Goal: Check status: Check status

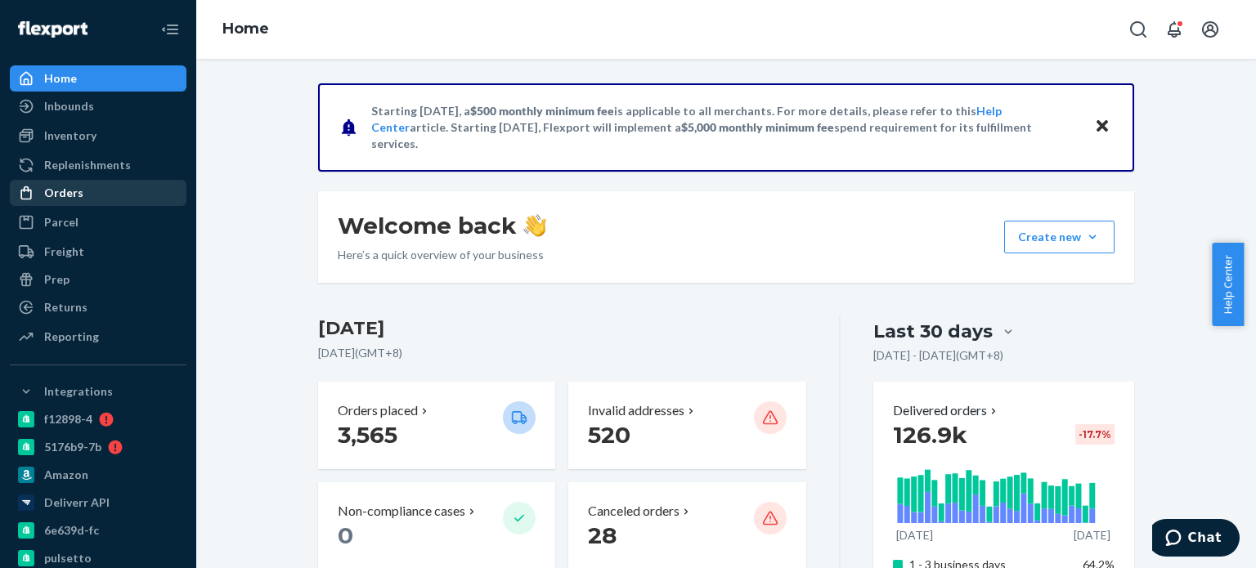
click at [94, 191] on div "Orders" at bounding box center [97, 193] width 173 height 23
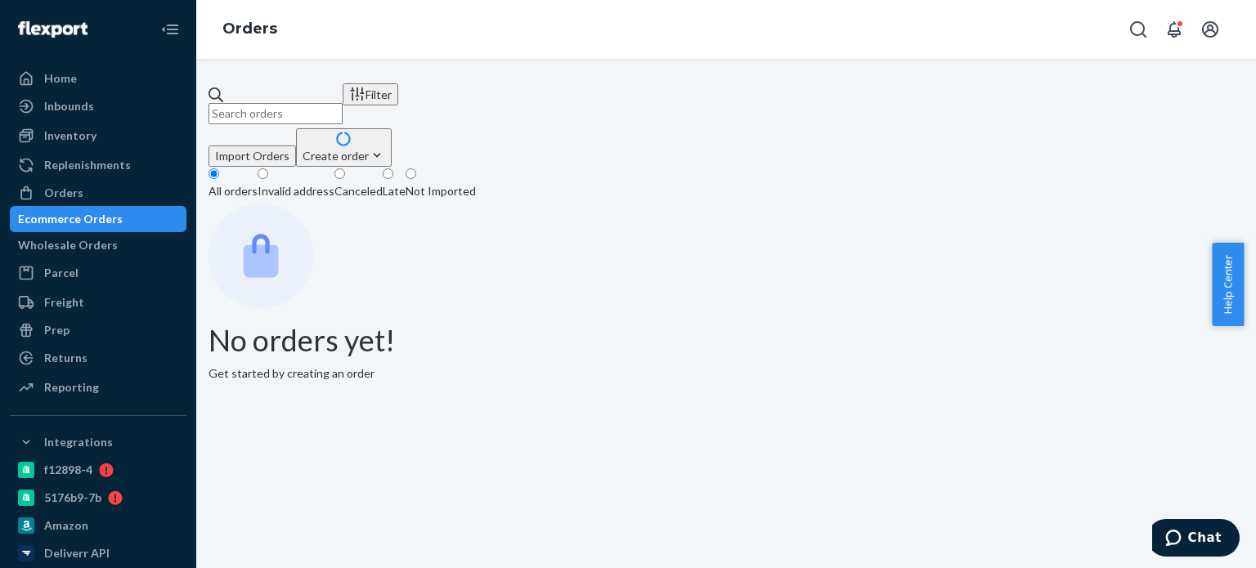
click at [294, 103] on input "text" at bounding box center [276, 113] width 134 height 21
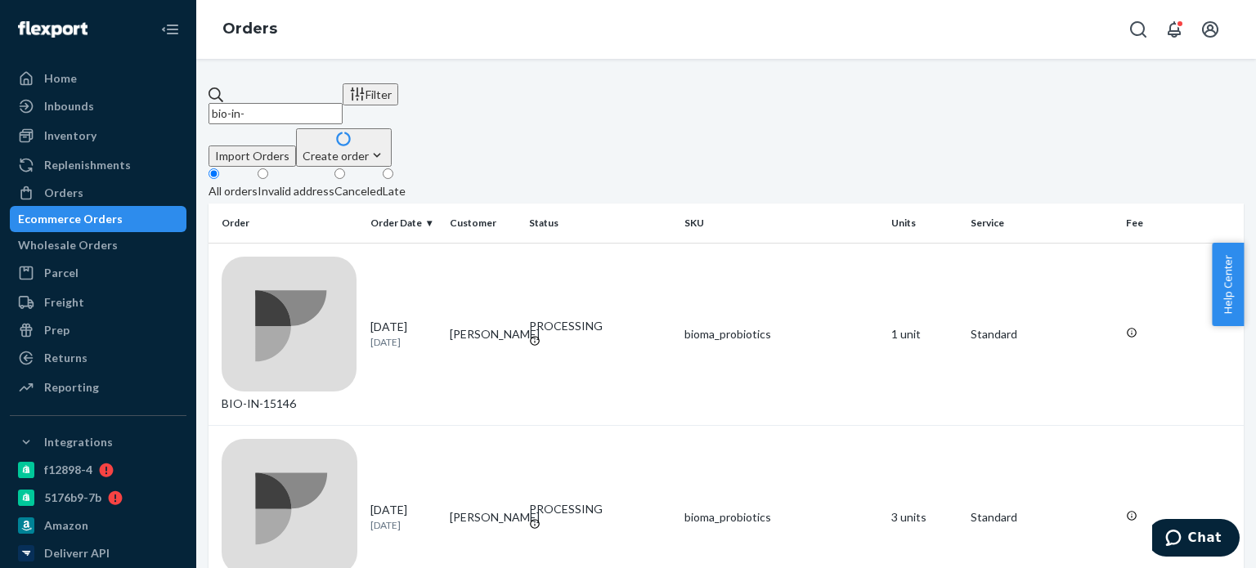
paste input "69610"
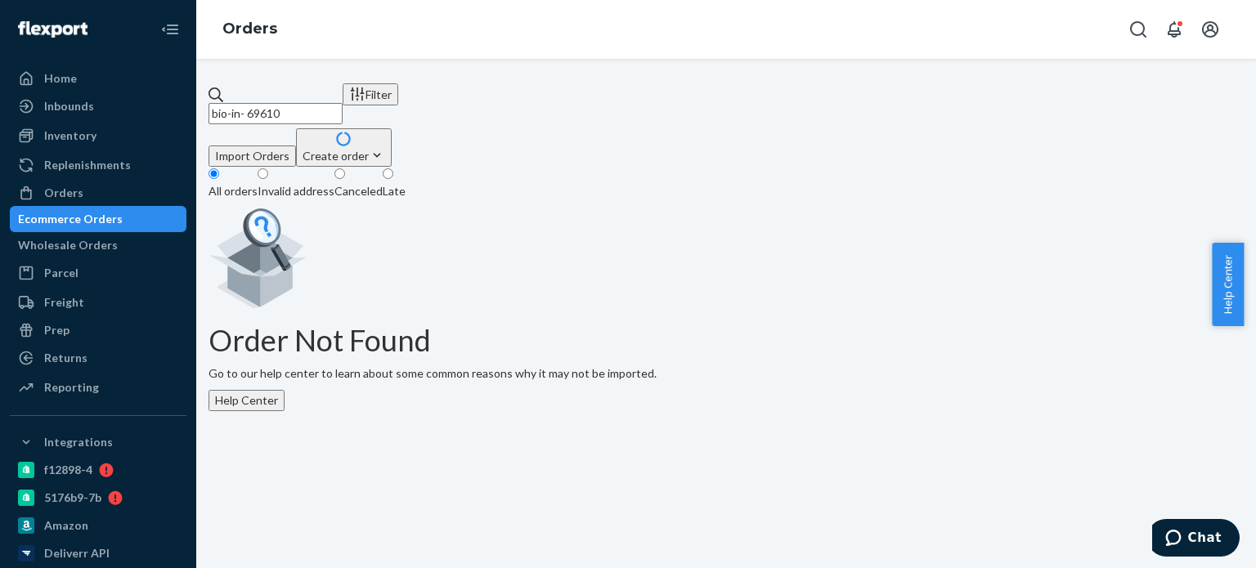
drag, startPoint x: 405, startPoint y: 98, endPoint x: 222, endPoint y: 103, distance: 182.4
click at [222, 103] on input "bio-in- 69610" at bounding box center [276, 113] width 134 height 21
paste input "Bio-In-14826 -[PERSON_NAME]"
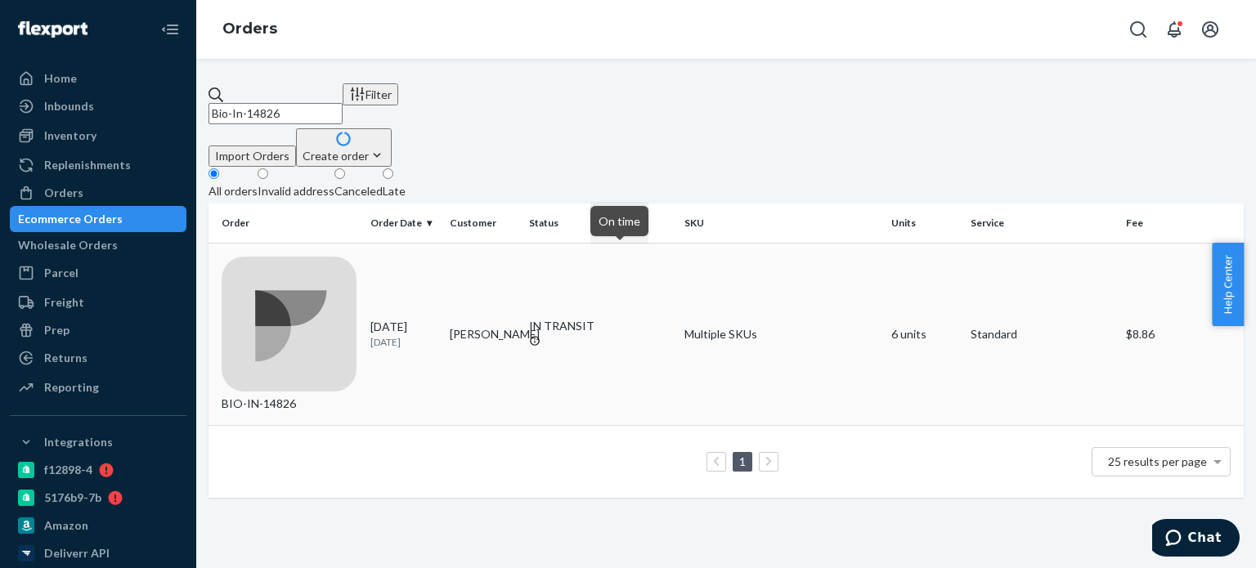
type input "Bio-In-14826"
click at [540, 336] on icon at bounding box center [535, 341] width 10 height 10
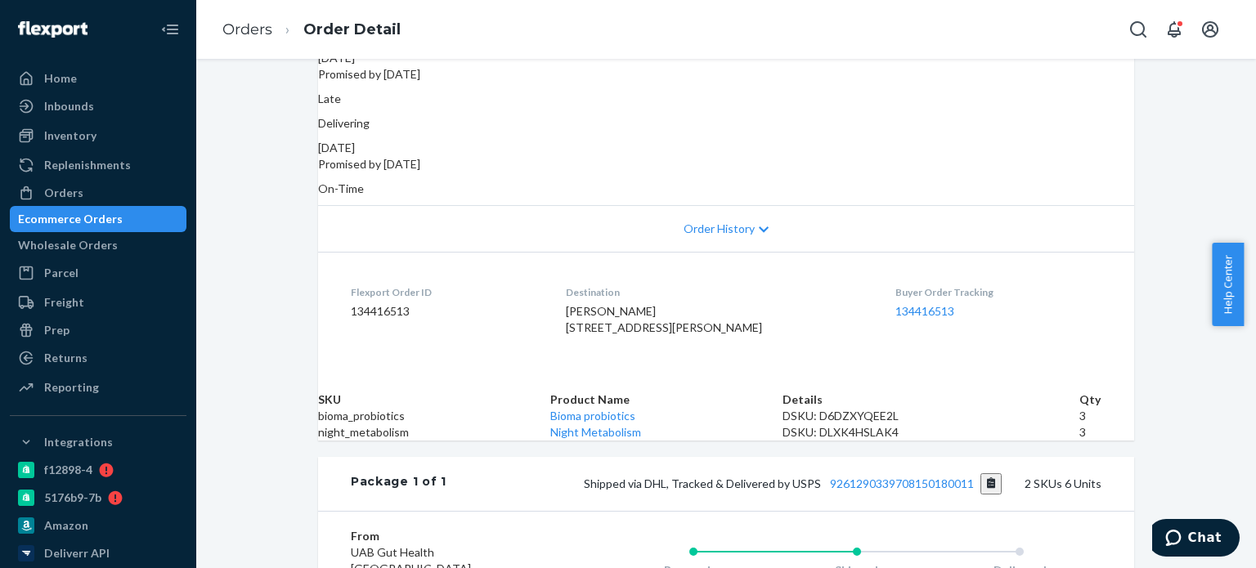
scroll to position [409, 0]
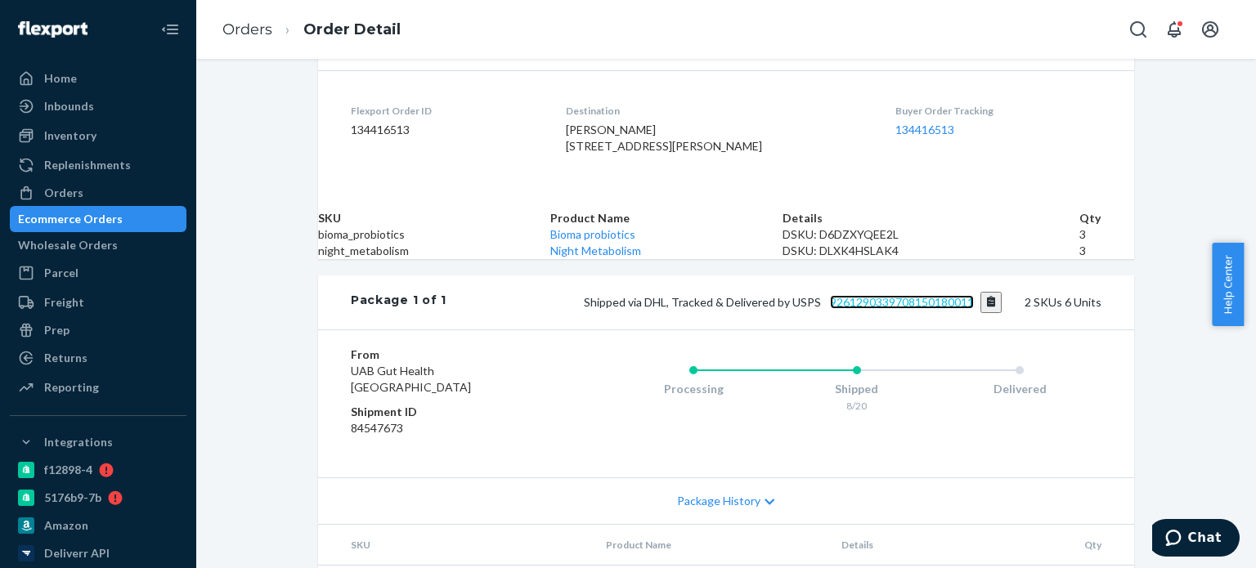
click at [915, 309] on link "9261290339708150180011" at bounding box center [902, 302] width 144 height 14
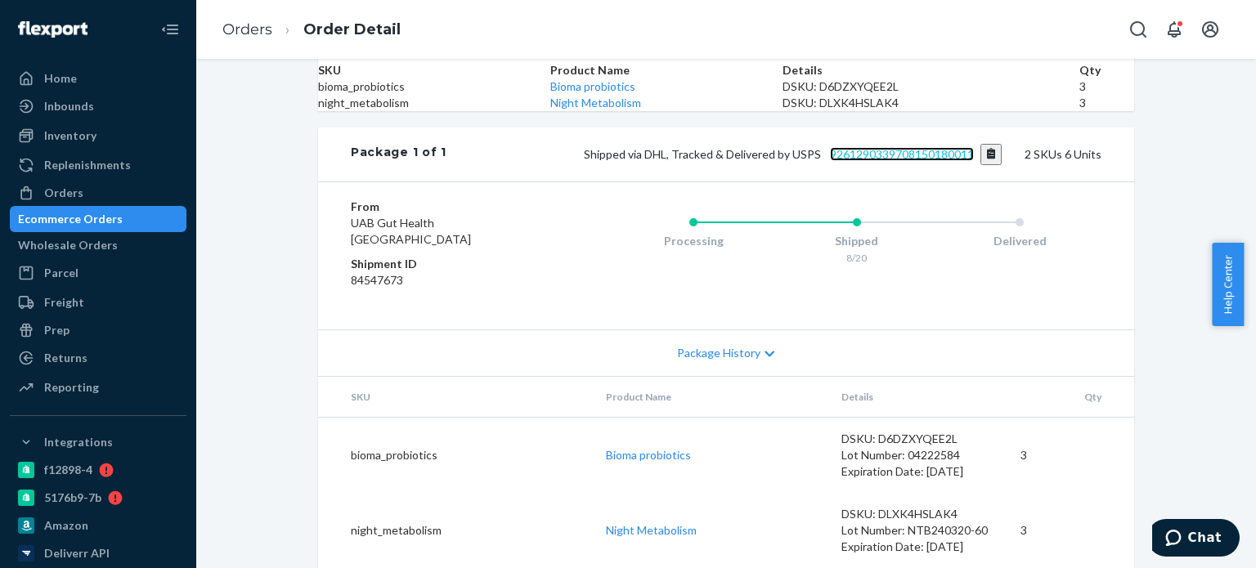
scroll to position [664, 0]
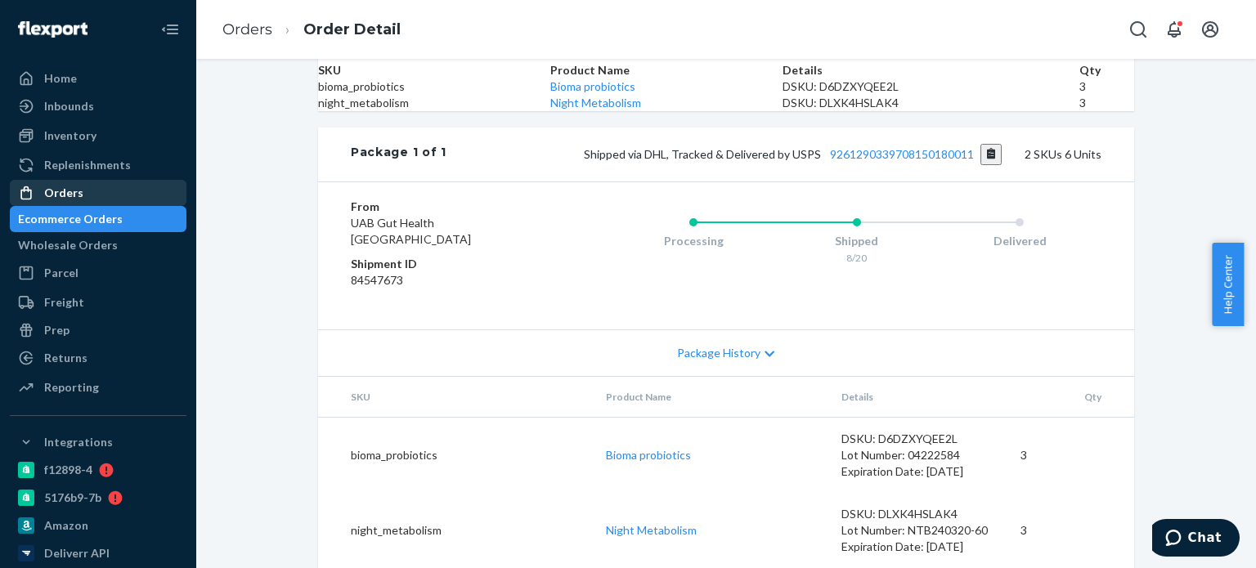
click at [83, 195] on div "Orders" at bounding box center [97, 193] width 173 height 23
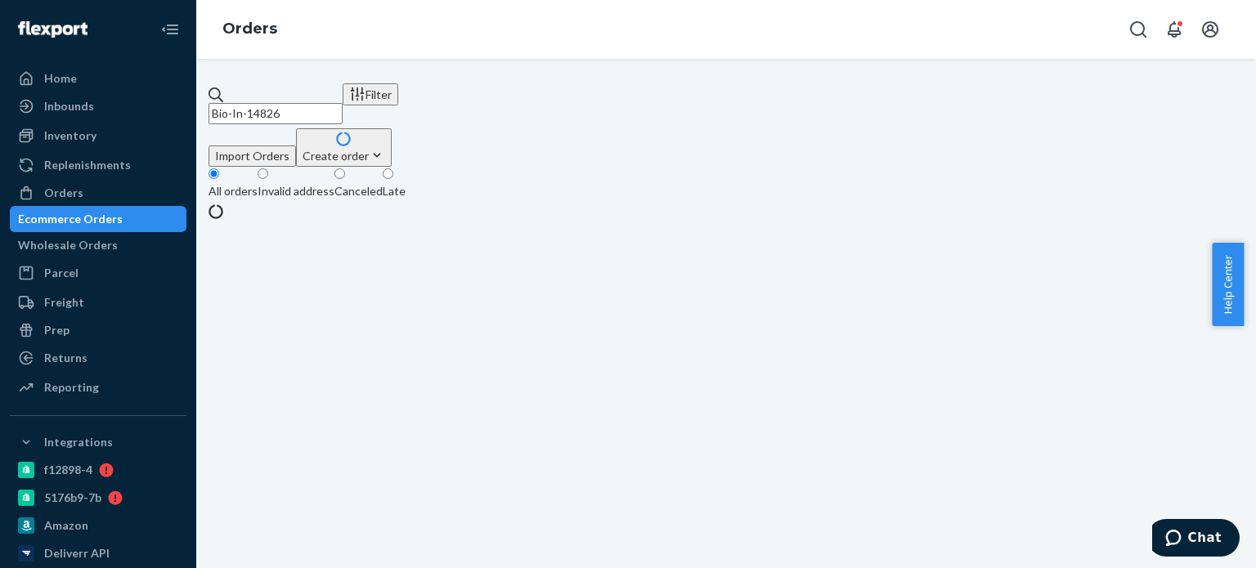
drag, startPoint x: 330, startPoint y: 105, endPoint x: 251, endPoint y: 109, distance: 79.4
click at [218, 114] on div "Bio-In-14826 Filter Import Orders Create order Ecommerce order Removal order Al…" at bounding box center [726, 151] width 1035 height 137
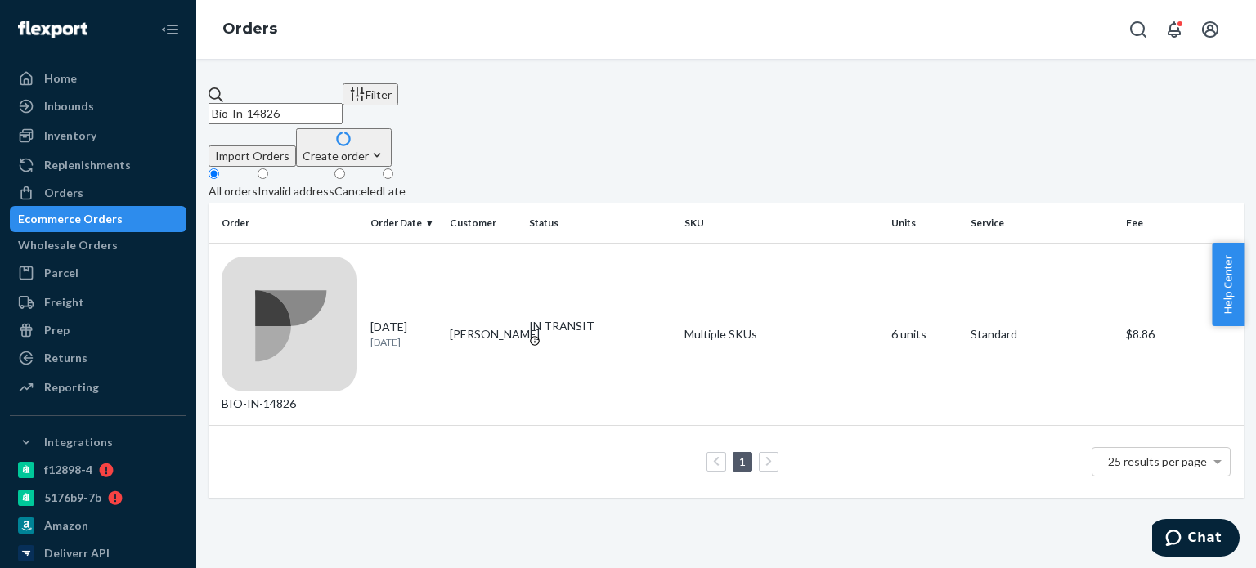
paste input "2357501"
type input "2357501"
click at [633, 326] on div "DELIVERED" at bounding box center [600, 334] width 142 height 16
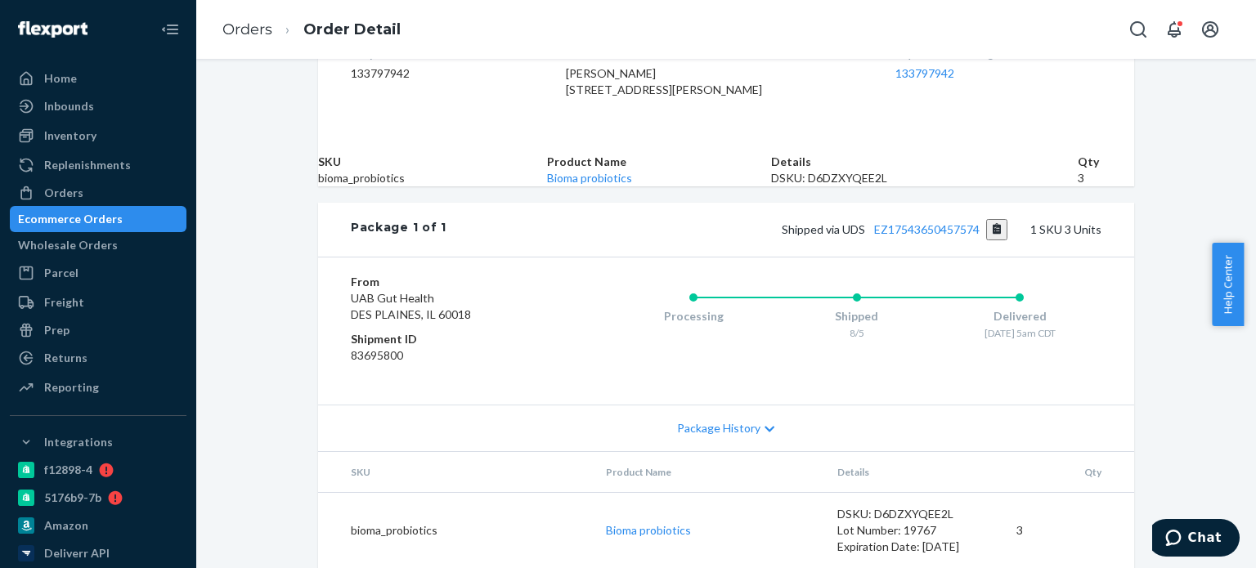
scroll to position [546, 0]
click at [922, 222] on link "EZ17543650457574" at bounding box center [926, 229] width 105 height 14
click at [117, 189] on div "Orders" at bounding box center [97, 193] width 173 height 23
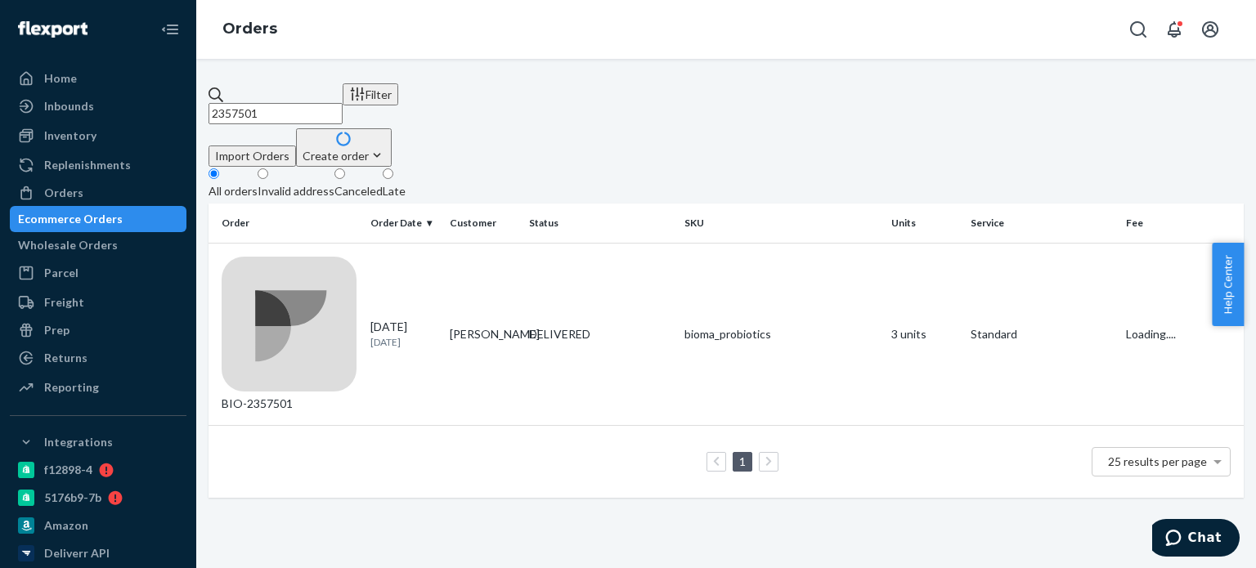
drag, startPoint x: 241, startPoint y: 97, endPoint x: 258, endPoint y: 101, distance: 16.9
click at [242, 98] on div "2357501" at bounding box center [276, 106] width 134 height 38
paste input "413808"
click at [252, 103] on input "2413808" at bounding box center [276, 113] width 134 height 21
type input "2413808"
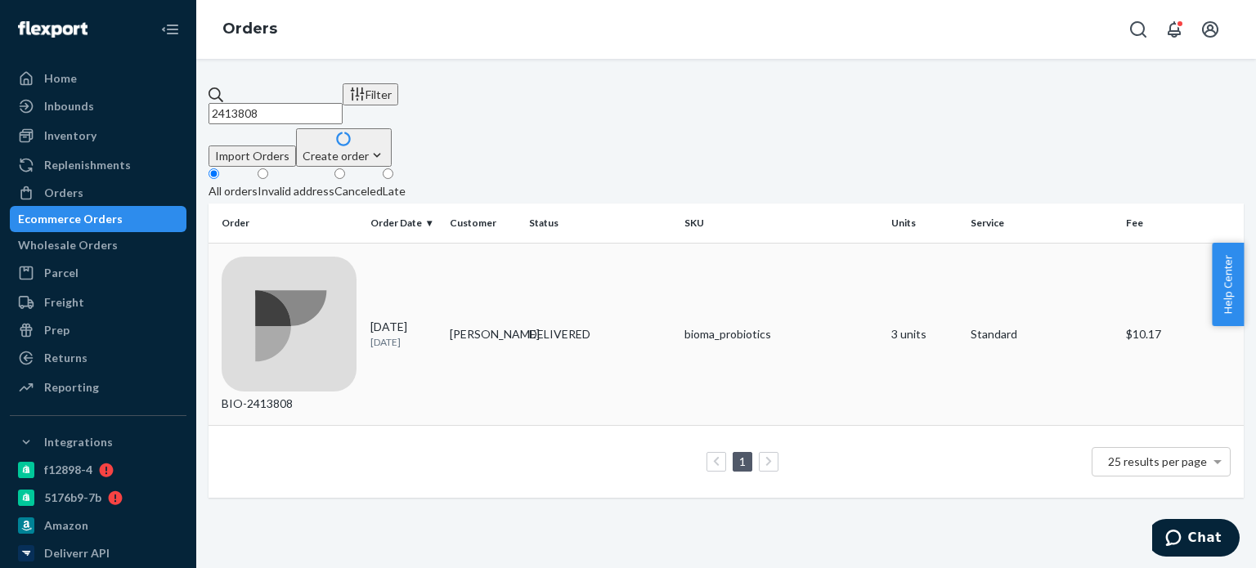
click at [614, 326] on div "DELIVERED" at bounding box center [600, 334] width 142 height 16
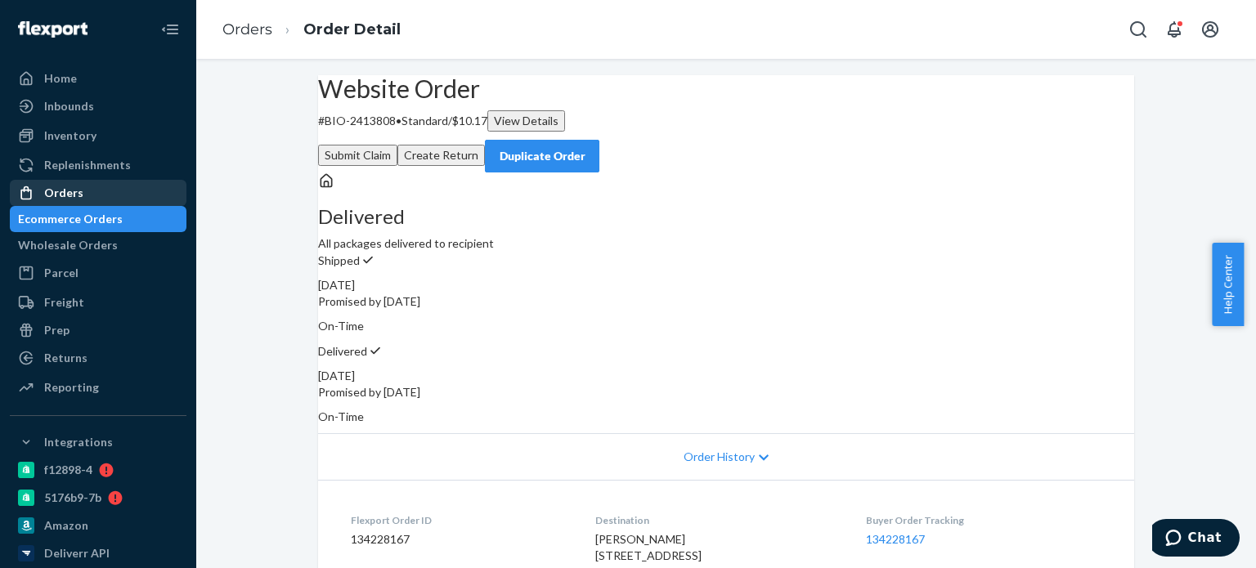
click at [60, 195] on div "Orders" at bounding box center [63, 193] width 39 height 16
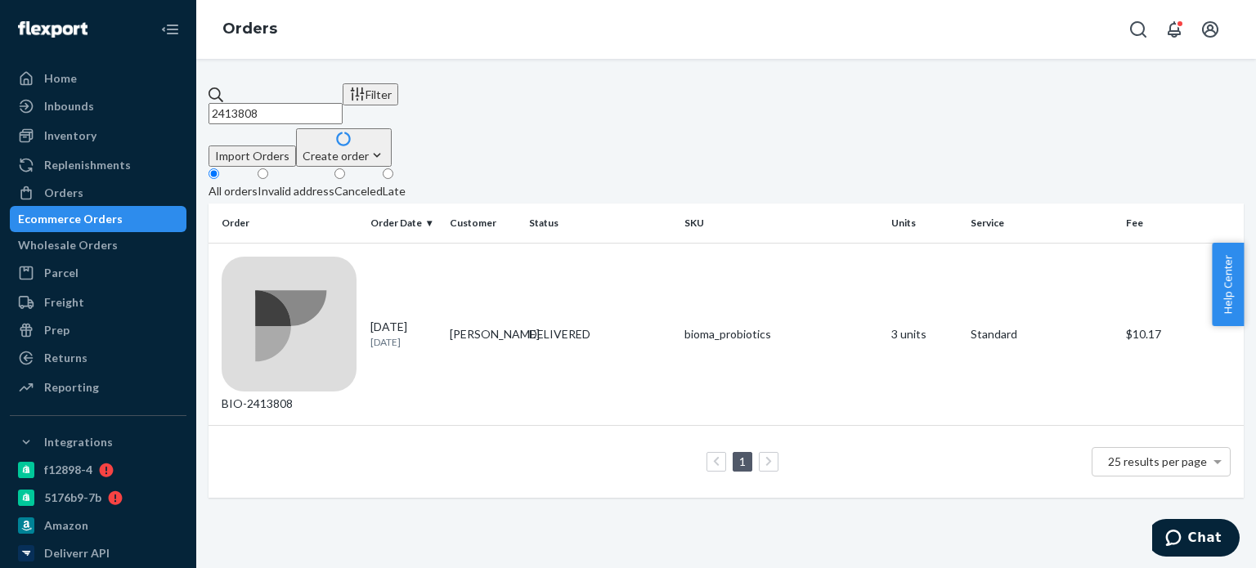
drag, startPoint x: 274, startPoint y: 106, endPoint x: 238, endPoint y: 110, distance: 36.2
click at [238, 110] on div "2413808" at bounding box center [276, 106] width 134 height 38
paste input "1735366"
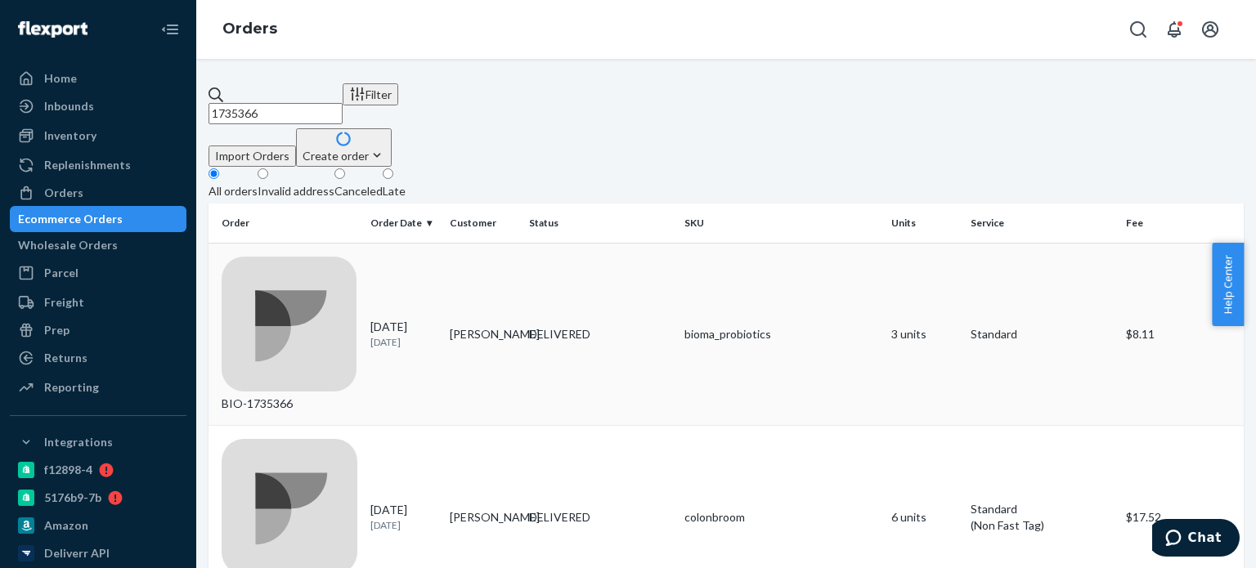
type input "1735366"
click at [614, 326] on div "DELIVERED" at bounding box center [600, 334] width 142 height 16
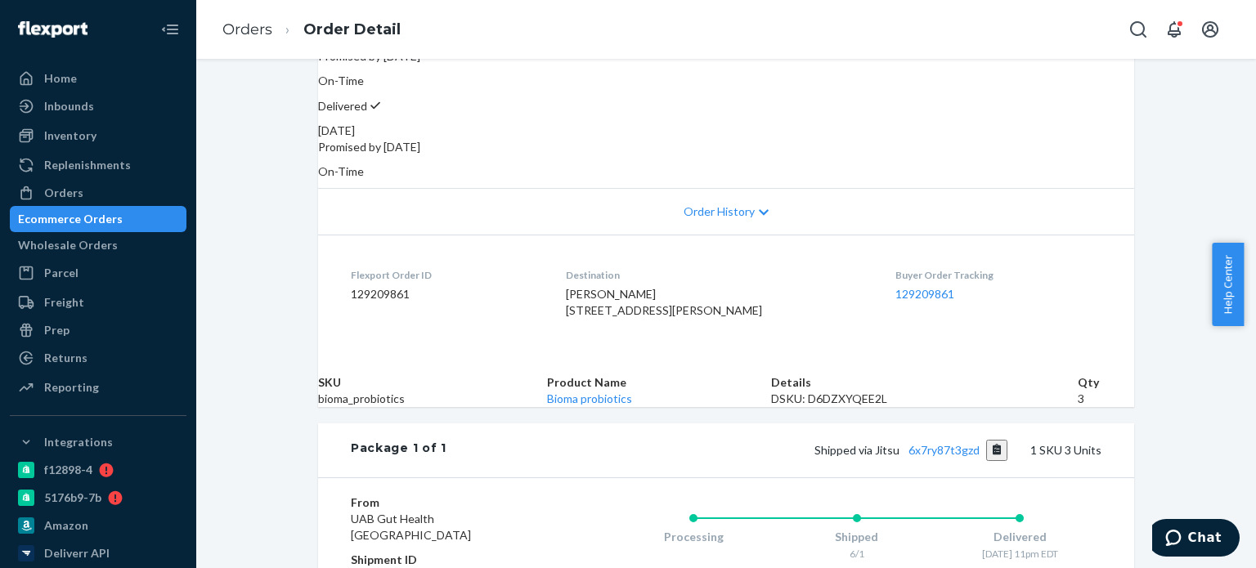
scroll to position [327, 0]
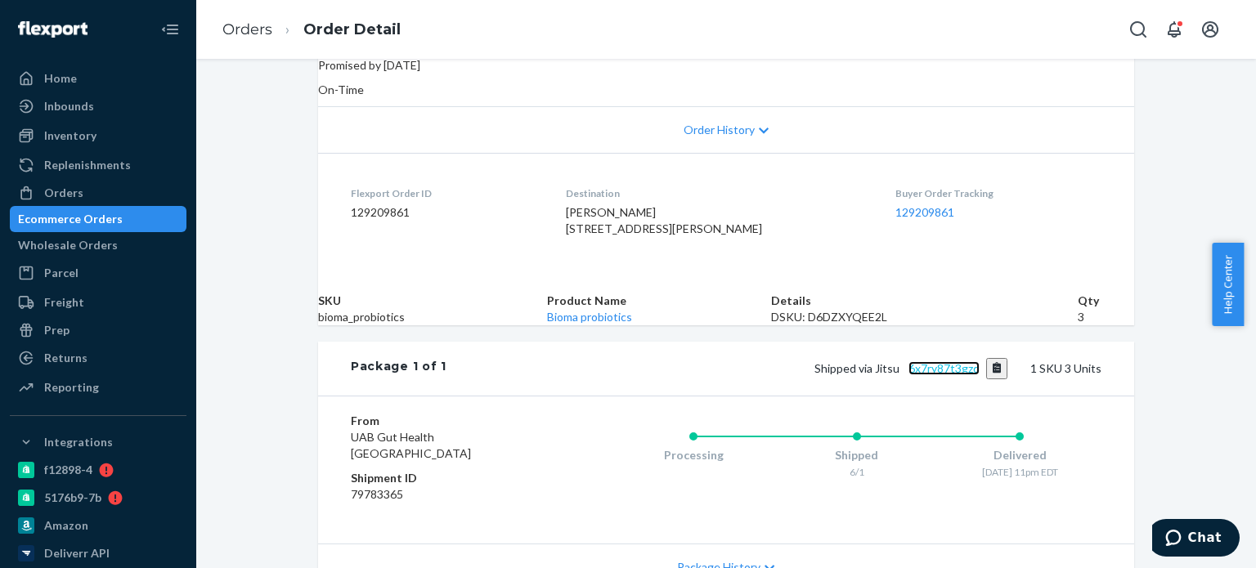
click at [922, 375] on link "6x7ry87t3gzd" at bounding box center [943, 368] width 71 height 14
click at [67, 192] on div "Orders" at bounding box center [63, 193] width 39 height 16
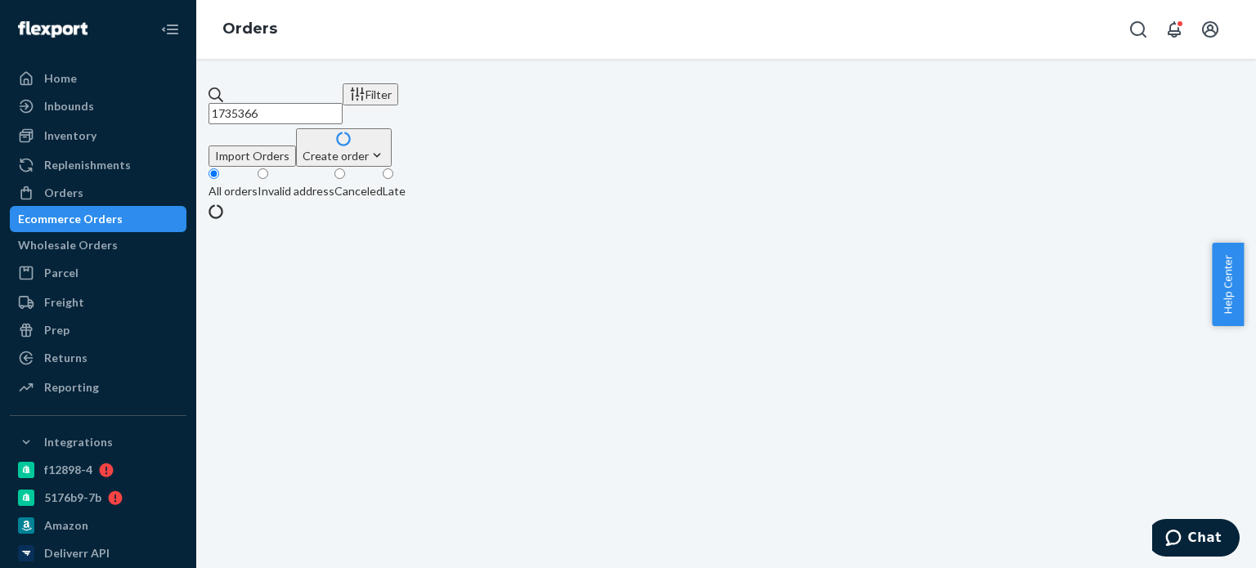
drag, startPoint x: 243, startPoint y: 105, endPoint x: 229, endPoint y: 106, distance: 13.9
click at [229, 106] on input "1735366" at bounding box center [276, 113] width 134 height 21
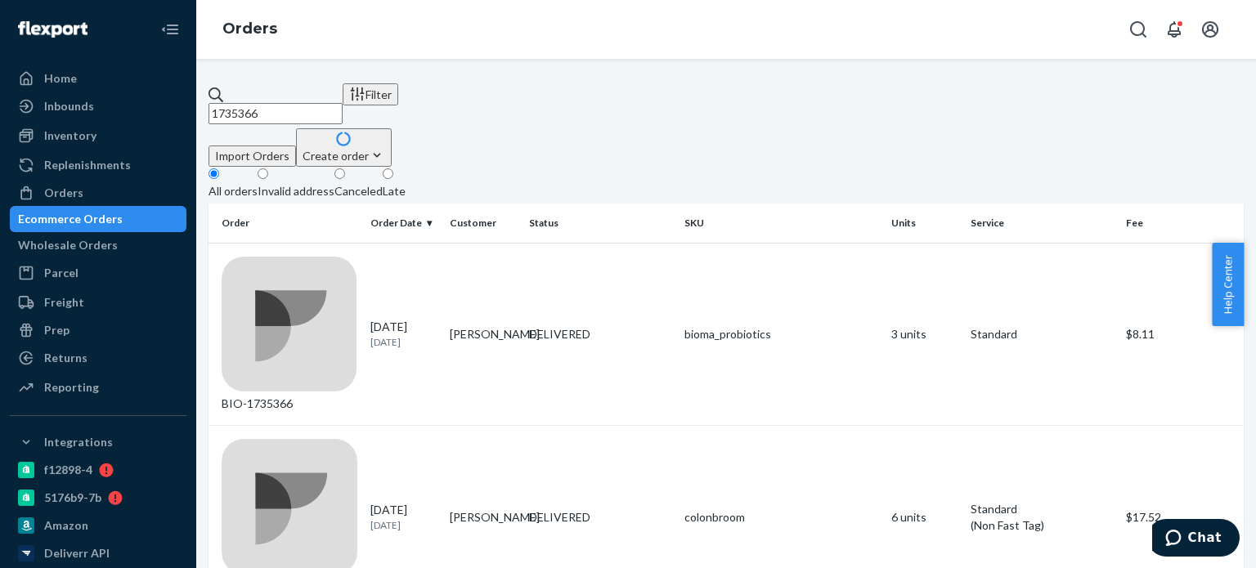
drag, startPoint x: 299, startPoint y: 97, endPoint x: 253, endPoint y: 104, distance: 47.1
click at [246, 103] on input "1735366" at bounding box center [276, 113] width 134 height 21
paste input "2343105"
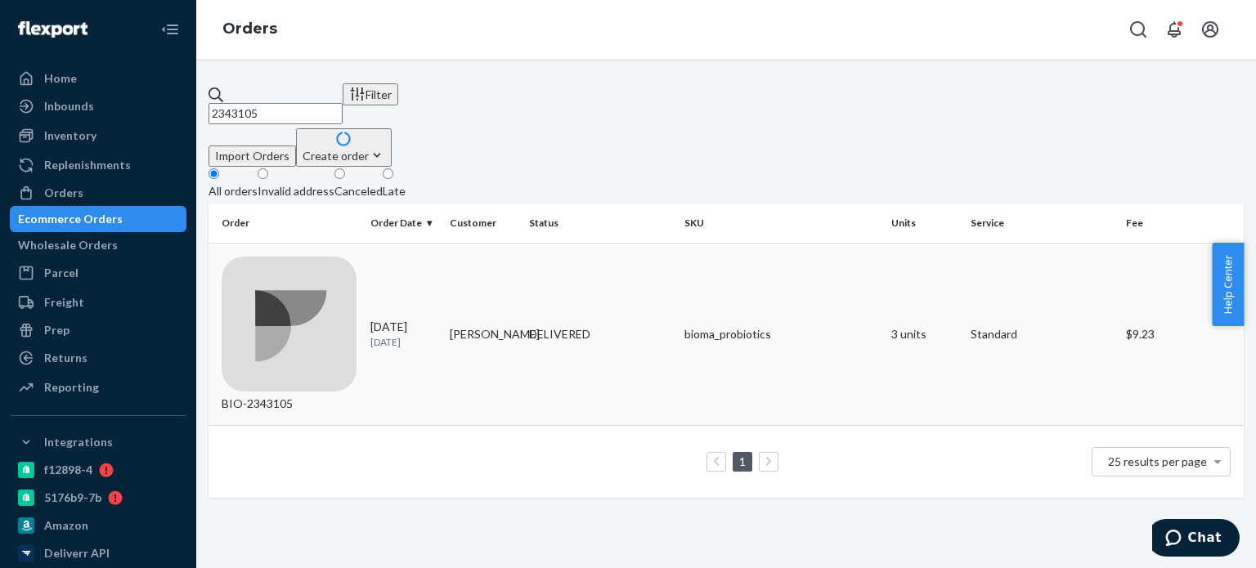
type input "2343105"
click at [483, 257] on td "[PERSON_NAME]" at bounding box center [482, 334] width 79 height 183
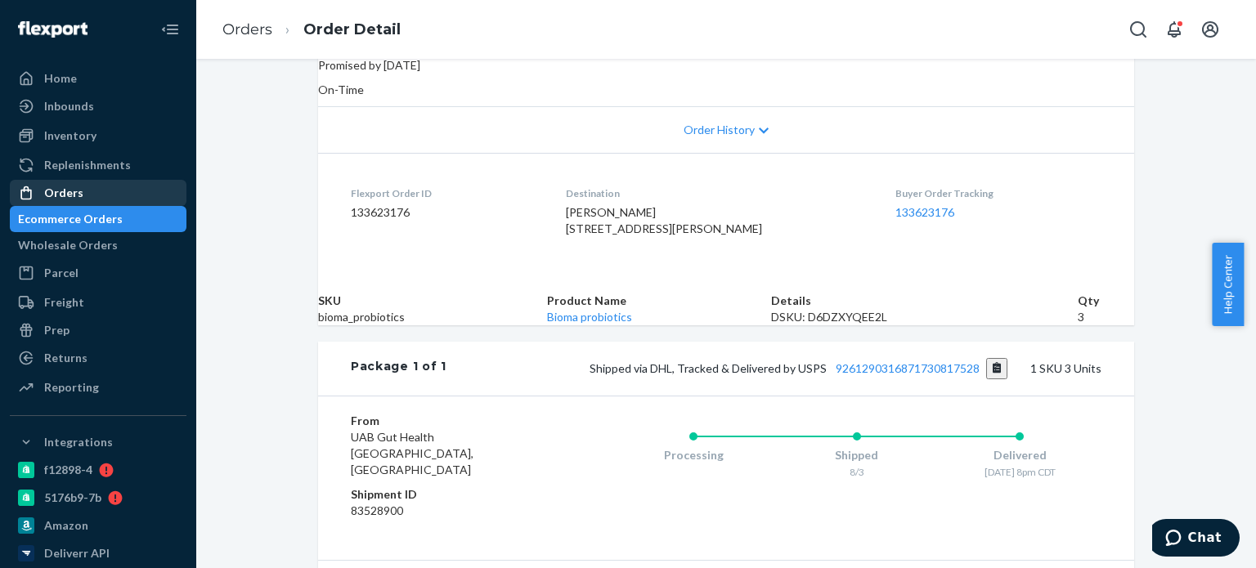
scroll to position [245, 0]
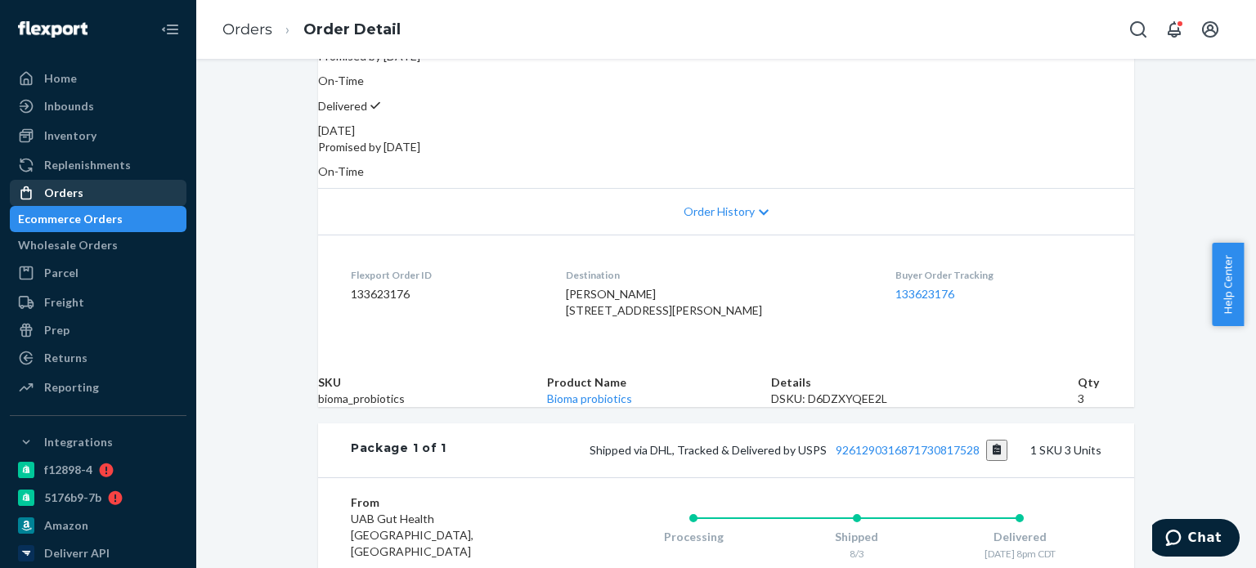
click at [105, 191] on div "Orders" at bounding box center [97, 193] width 173 height 23
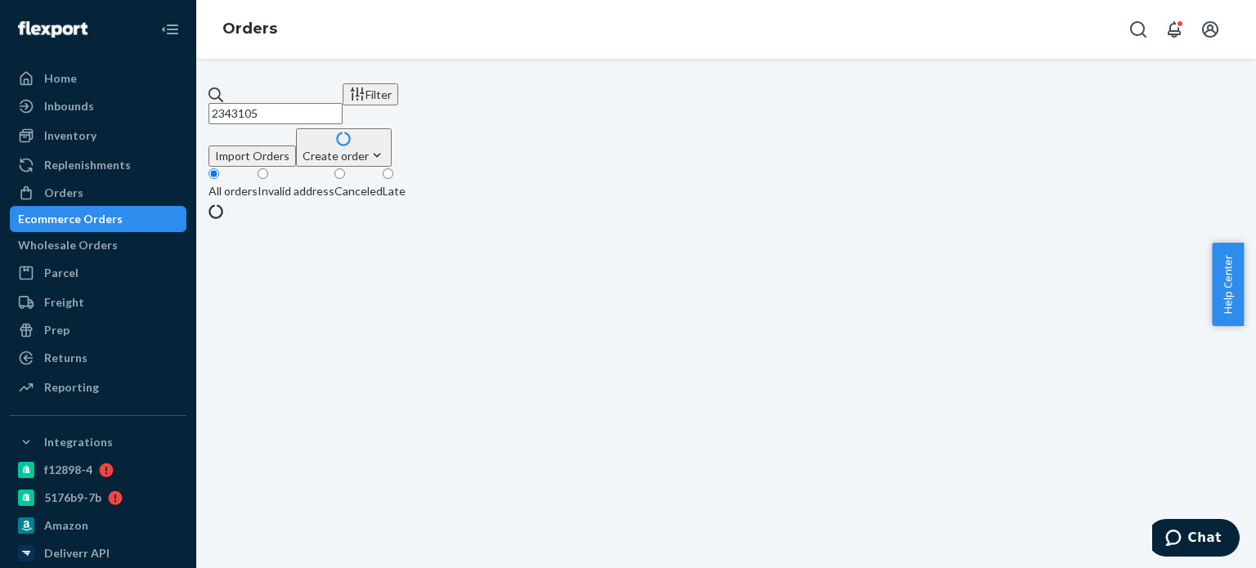
drag, startPoint x: 311, startPoint y: 92, endPoint x: 267, endPoint y: 97, distance: 43.6
click at [234, 93] on div "2343105" at bounding box center [276, 106] width 134 height 38
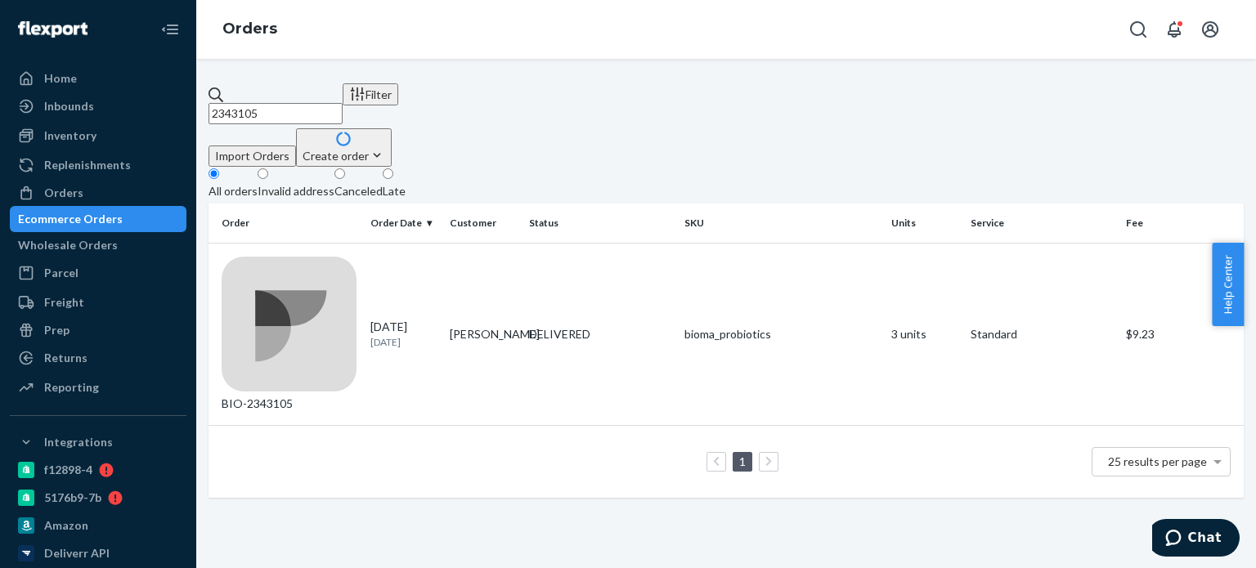
paste input "491520"
type input "2491520"
click at [558, 243] on td "IN TRANSIT" at bounding box center [600, 334] width 155 height 183
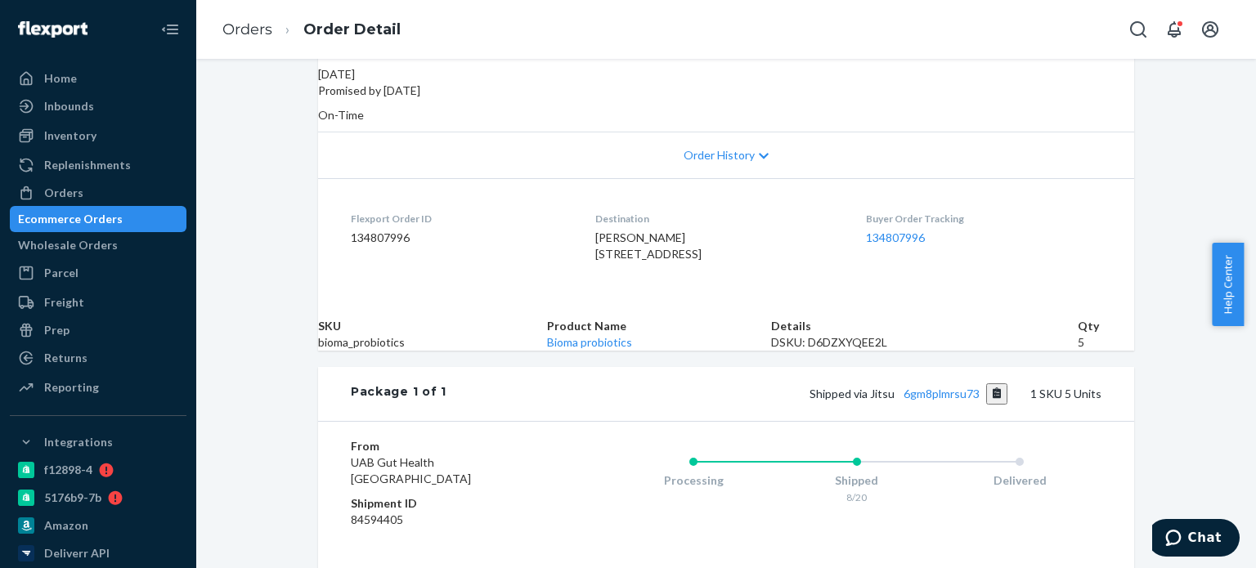
scroll to position [546, 0]
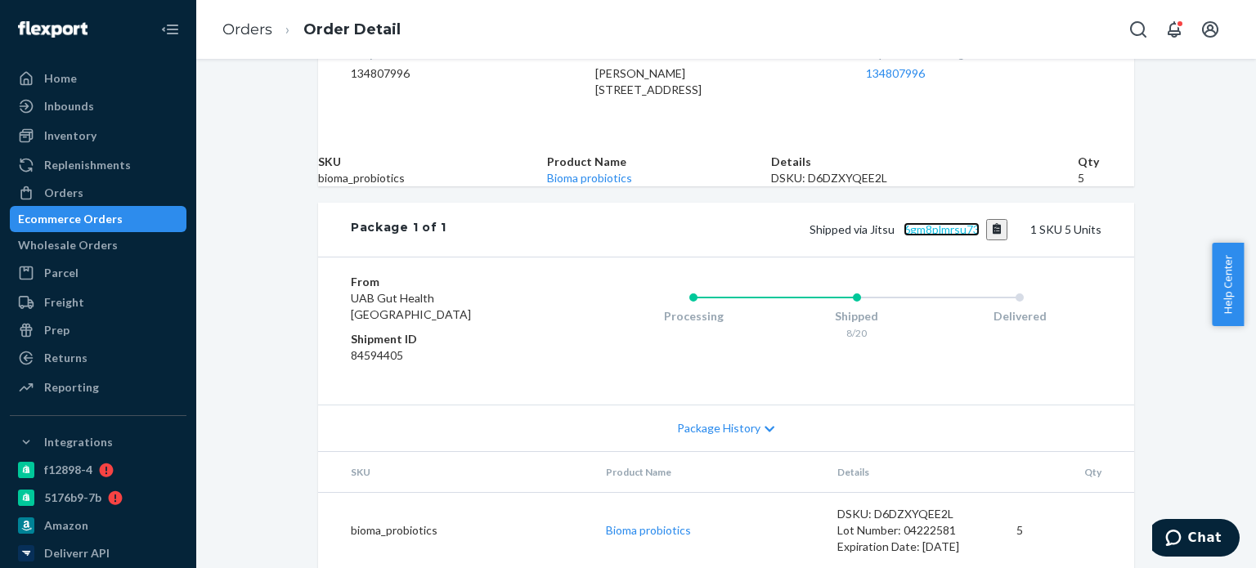
click at [931, 222] on link "6gm8plmrsu73" at bounding box center [942, 229] width 76 height 14
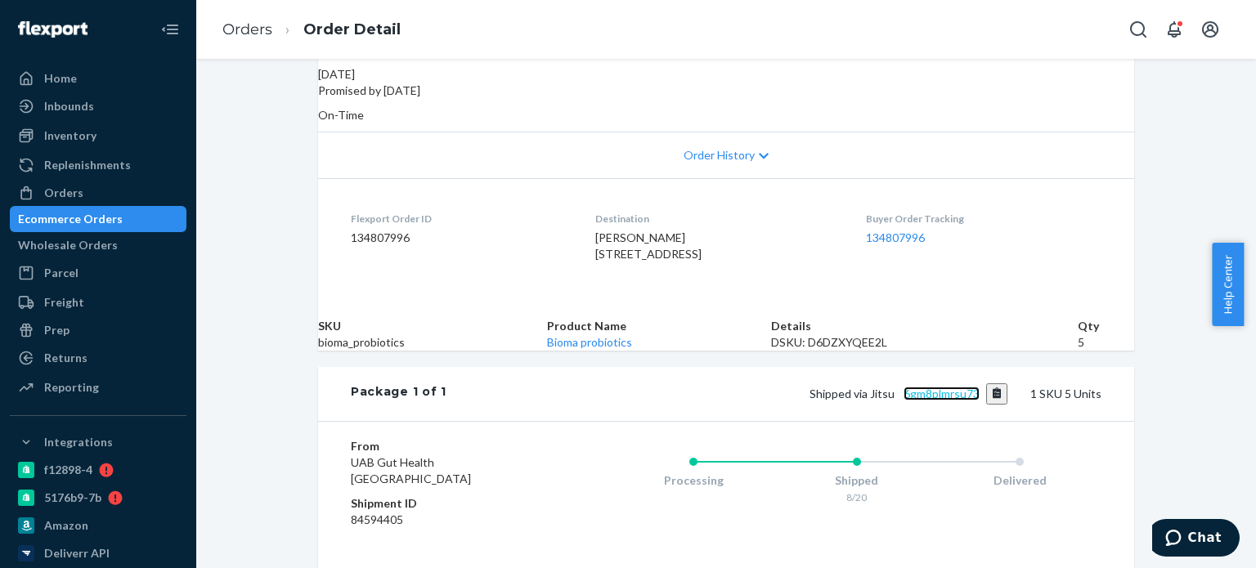
scroll to position [0, 0]
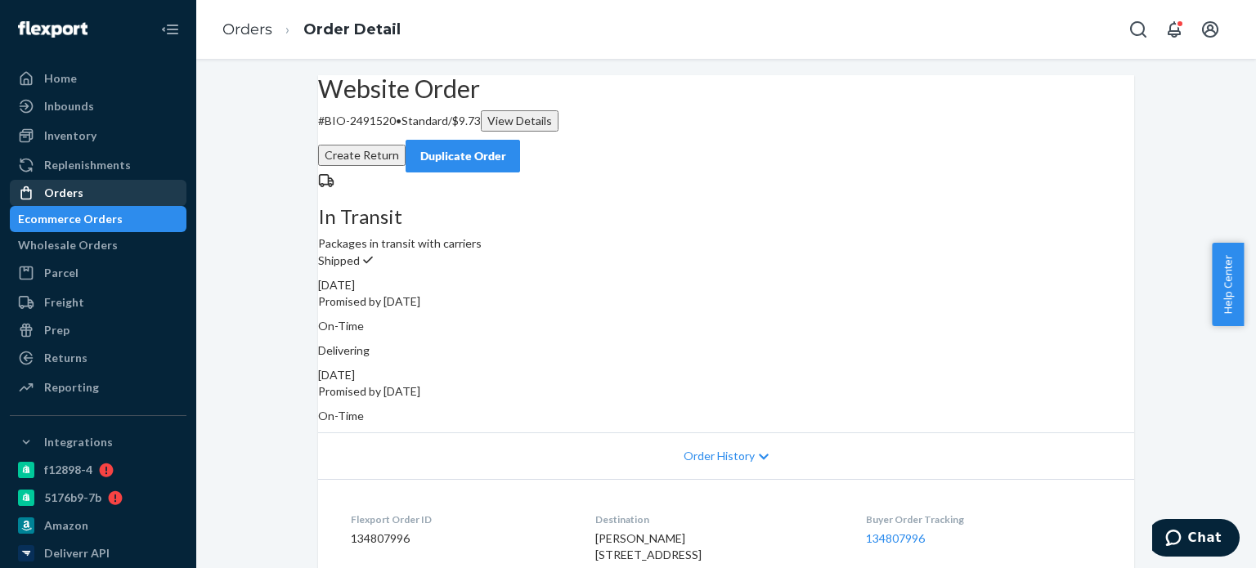
click at [88, 207] on li "Ecommerce Orders" at bounding box center [98, 219] width 177 height 26
drag, startPoint x: 95, startPoint y: 199, endPoint x: 107, endPoint y: 191, distance: 14.7
click at [96, 199] on div "Orders" at bounding box center [97, 193] width 173 height 23
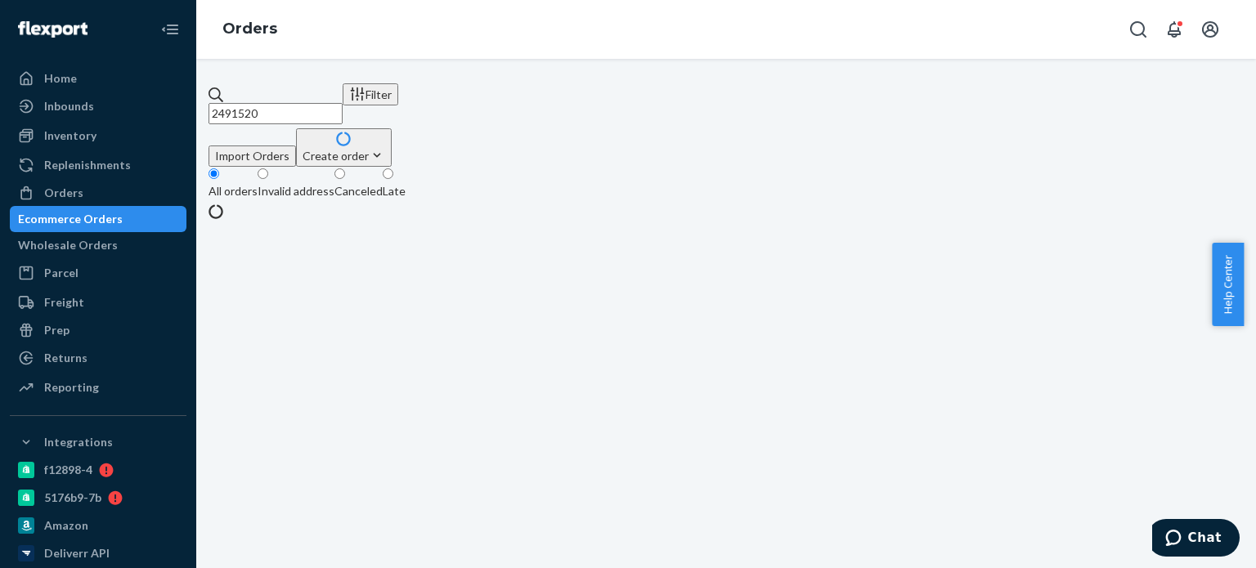
drag, startPoint x: 260, startPoint y: 105, endPoint x: 228, endPoint y: 105, distance: 31.9
click at [228, 105] on input "2491520" at bounding box center [276, 113] width 134 height 21
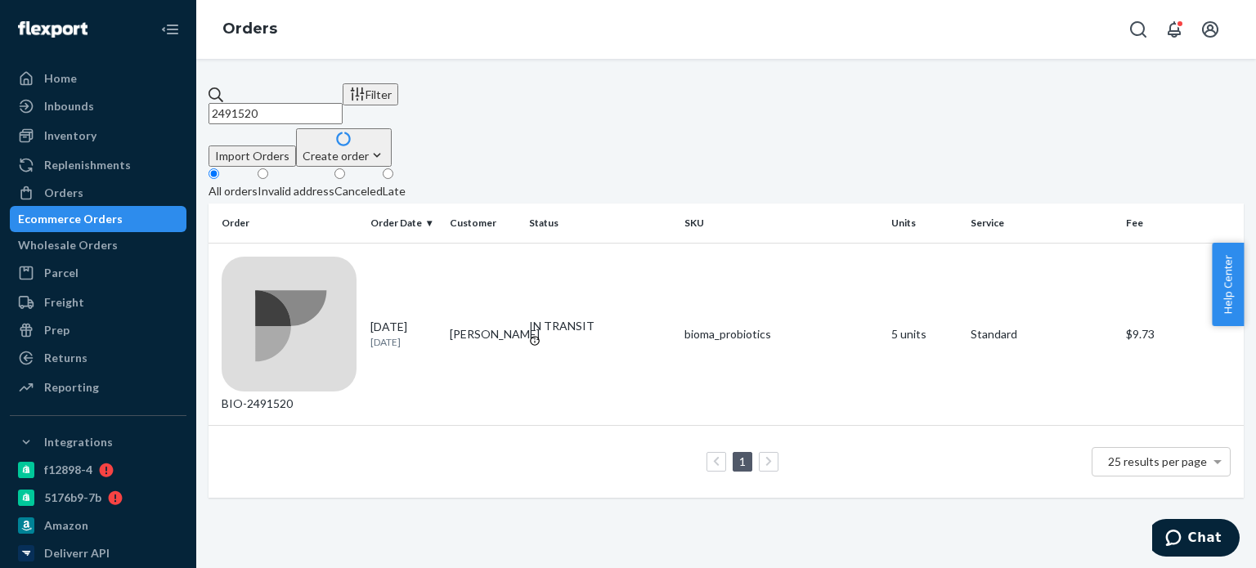
paste input "49879"
type input "2449879"
click at [510, 253] on td "[PERSON_NAME]" at bounding box center [482, 334] width 79 height 183
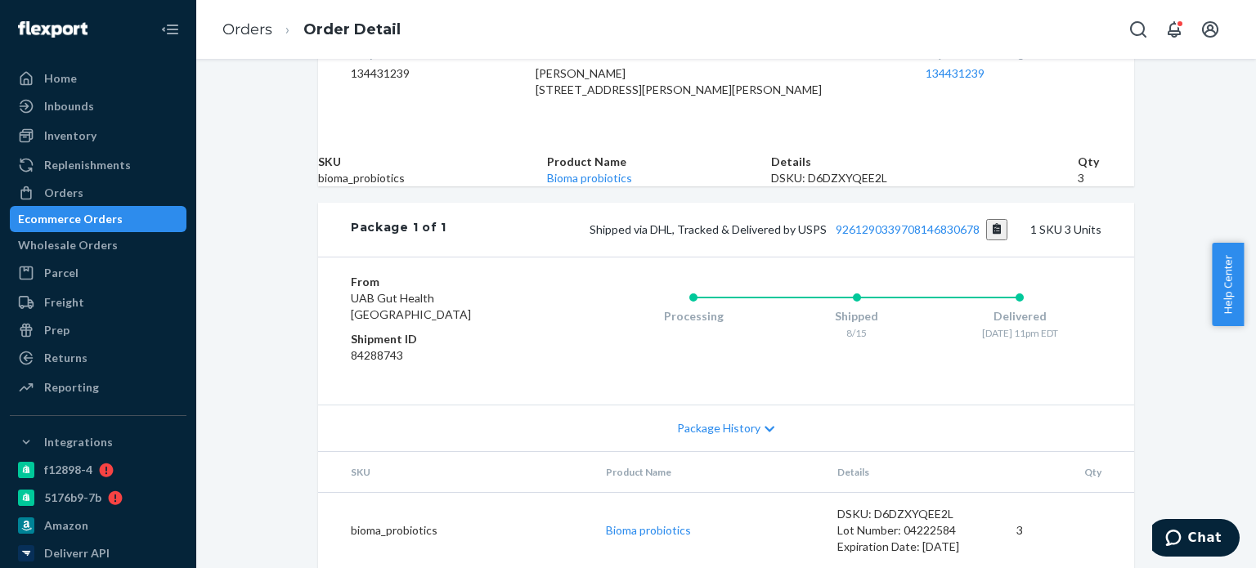
scroll to position [546, 0]
click at [72, 204] on div "Orders" at bounding box center [97, 193] width 173 height 23
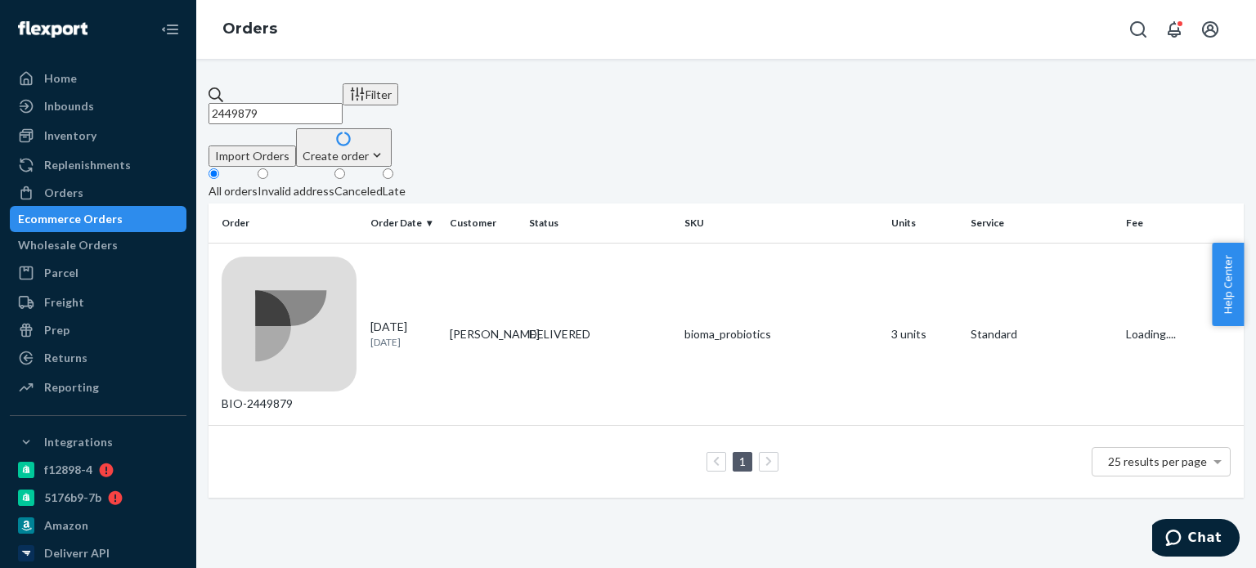
drag, startPoint x: 307, startPoint y: 104, endPoint x: 242, endPoint y: 94, distance: 66.1
click at [219, 88] on div "2449879 Filter Import Orders Create order Ecommerce order Removal order All ord…" at bounding box center [726, 290] width 1035 height 415
paste input "39723"
type input "2397239"
click at [612, 326] on div "DELIVERED" at bounding box center [600, 334] width 142 height 16
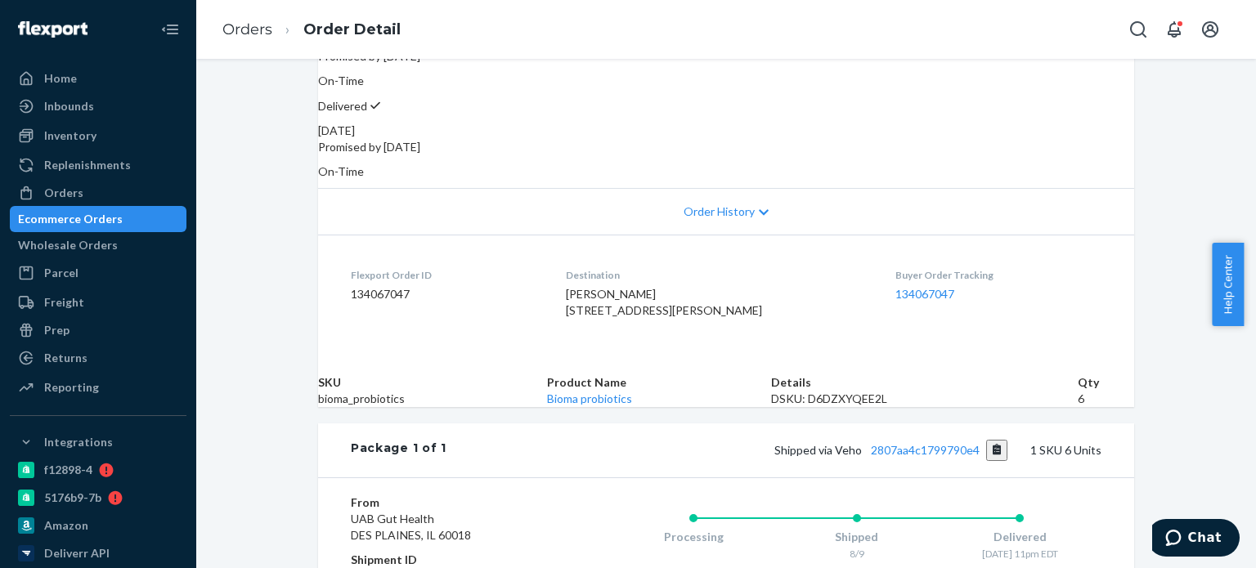
scroll to position [409, 0]
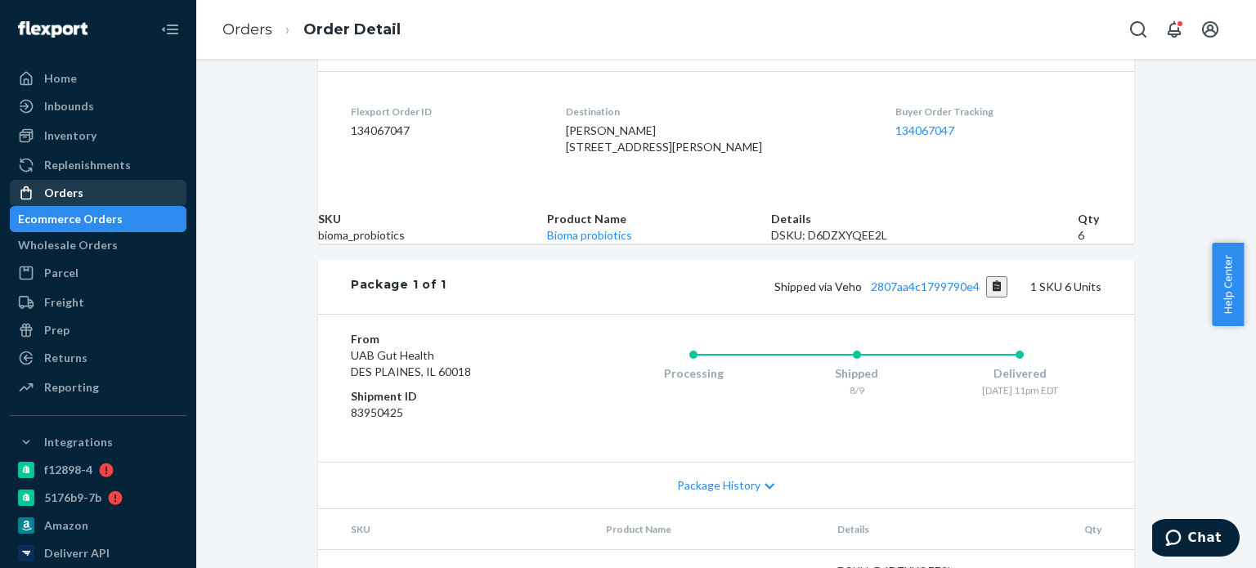
click at [147, 192] on div "Orders" at bounding box center [97, 193] width 173 height 23
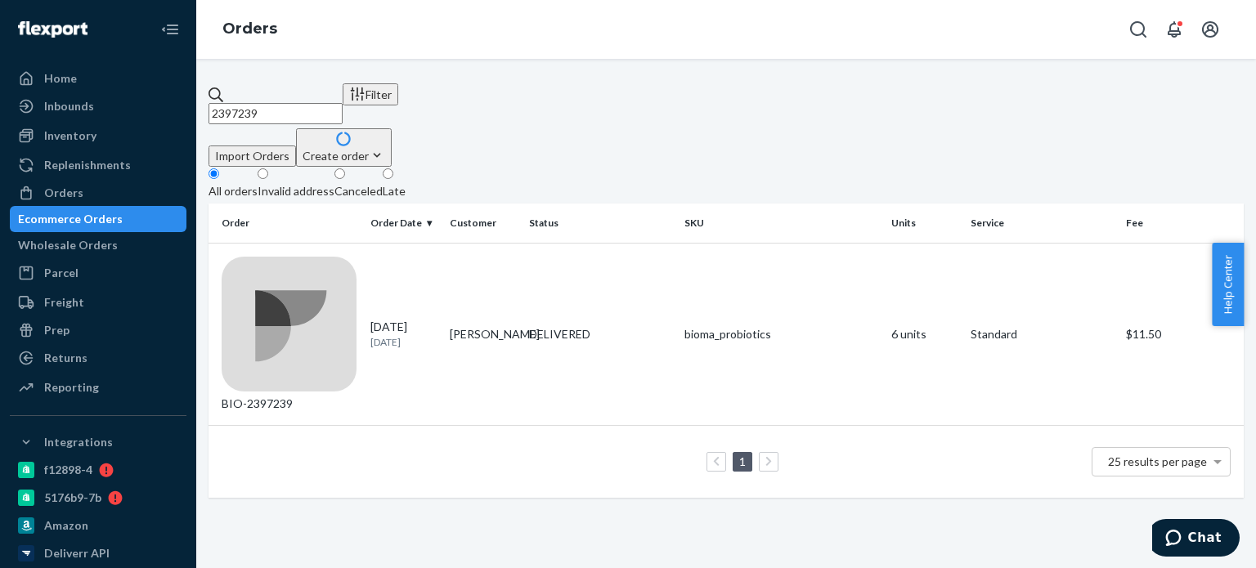
drag, startPoint x: 301, startPoint y: 103, endPoint x: 227, endPoint y: 109, distance: 73.8
click at [227, 109] on input "2397239" at bounding box center [276, 113] width 134 height 21
paste input "469272"
type input "2469272"
click at [548, 318] on div "IN TRANSIT" at bounding box center [600, 326] width 142 height 16
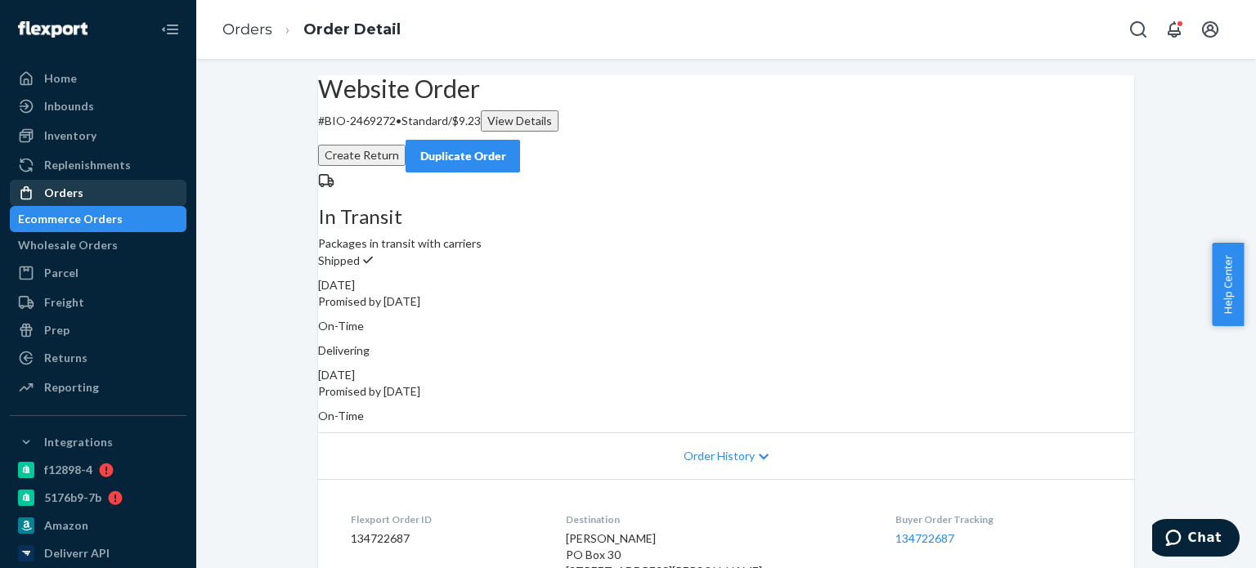
click at [92, 196] on div "Orders" at bounding box center [97, 193] width 173 height 23
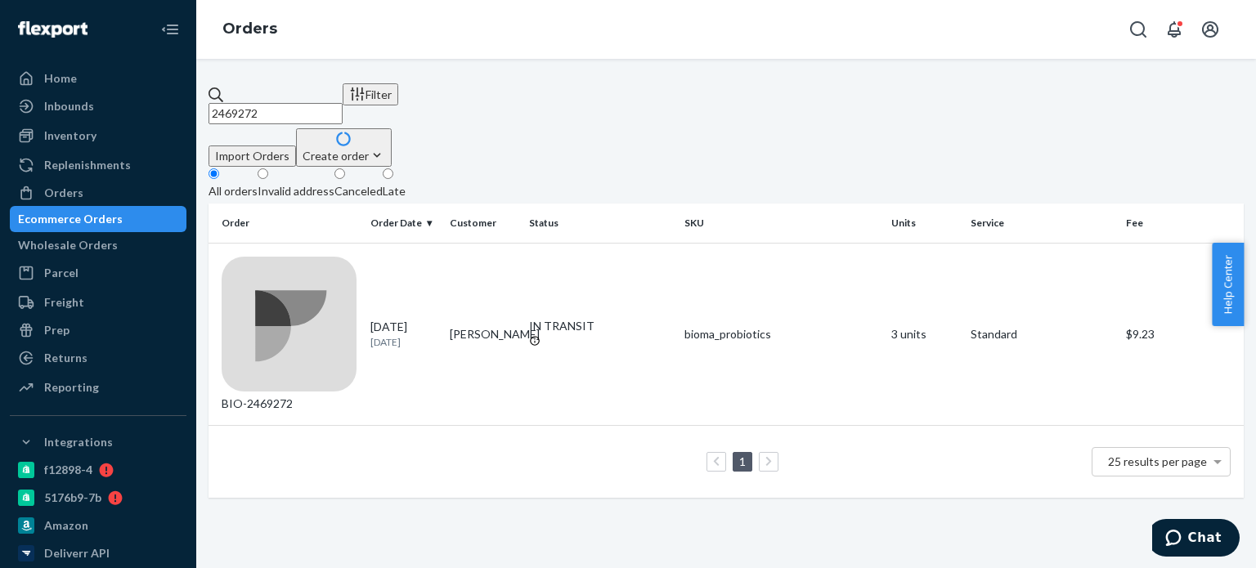
drag, startPoint x: 267, startPoint y: 94, endPoint x: 281, endPoint y: 100, distance: 15.8
click at [249, 103] on input "2469272" at bounding box center [276, 113] width 134 height 21
paste input "1876585"
drag, startPoint x: 330, startPoint y: 93, endPoint x: 275, endPoint y: 92, distance: 54.8
click at [241, 101] on div "1876585" at bounding box center [276, 106] width 134 height 38
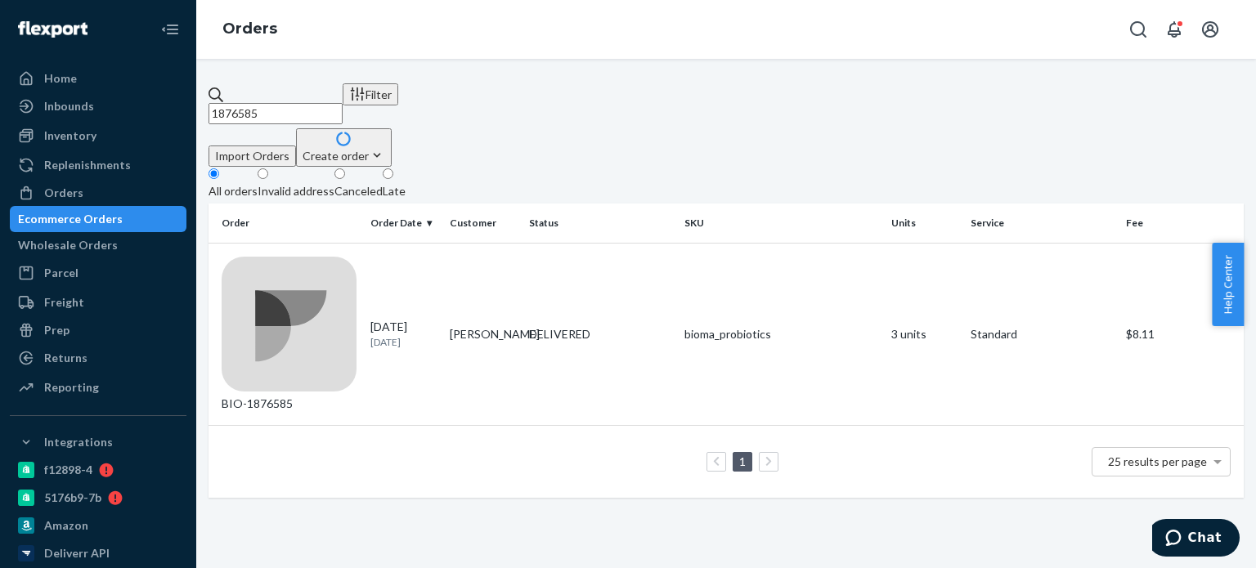
paste input "2451352"
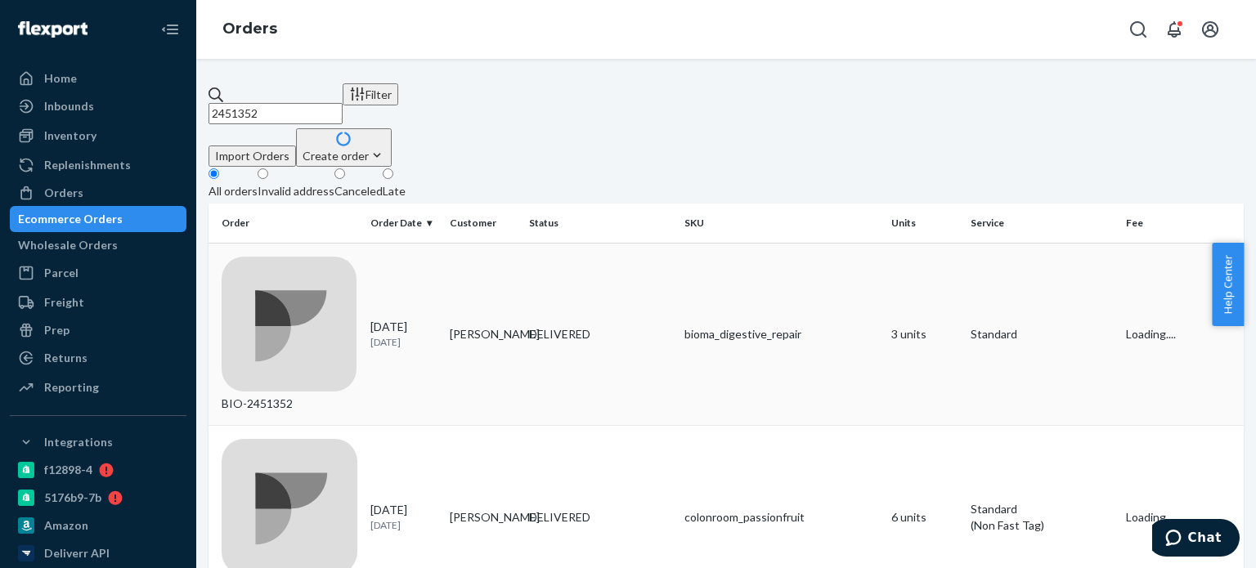
type input "2451352"
click at [567, 326] on div "DELIVERED" at bounding box center [600, 334] width 142 height 16
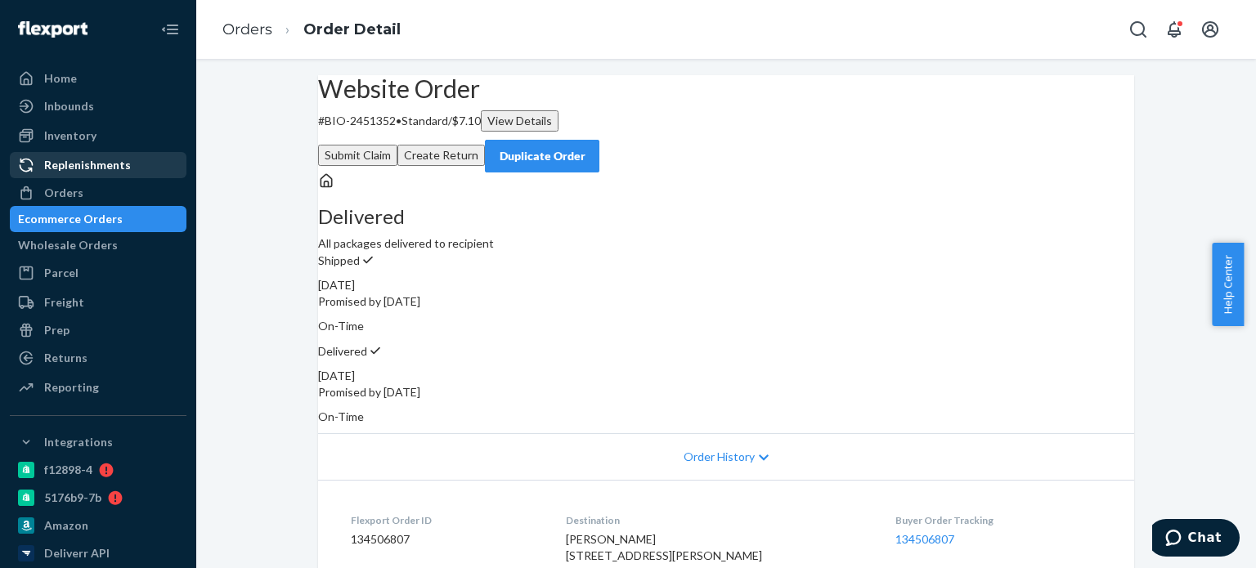
drag, startPoint x: 119, startPoint y: 183, endPoint x: 132, endPoint y: 173, distance: 16.2
click at [119, 183] on div "Orders" at bounding box center [97, 193] width 173 height 23
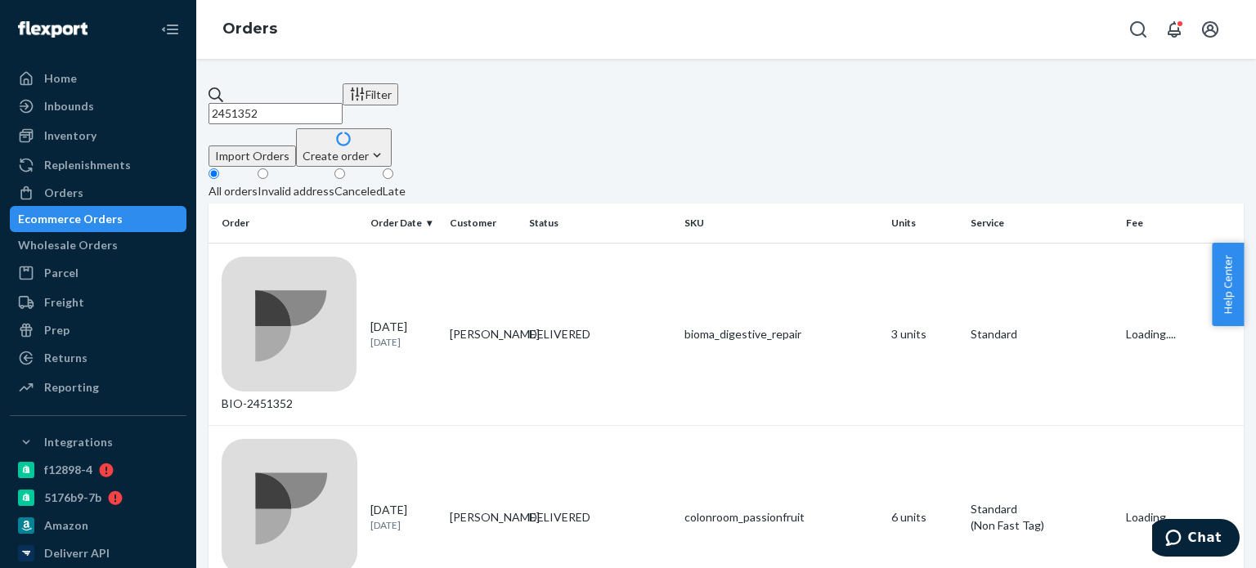
drag, startPoint x: 318, startPoint y: 93, endPoint x: 237, endPoint y: 114, distance: 83.5
click at [237, 114] on div "2451352" at bounding box center [276, 106] width 134 height 38
paste input "24041"
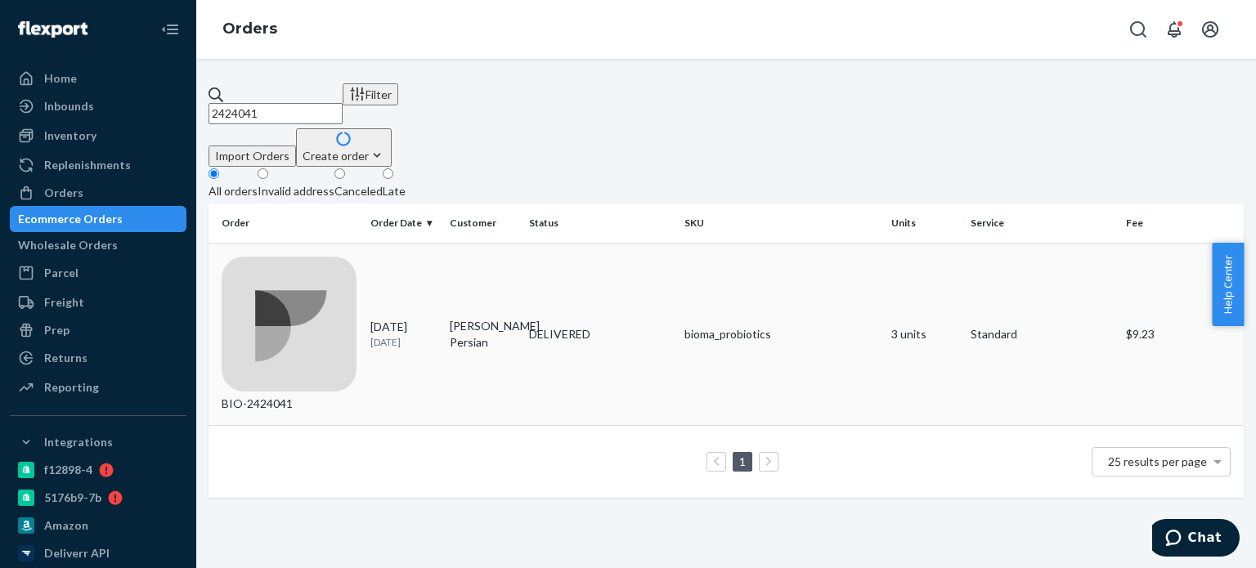
type input "2424041"
click at [614, 243] on td "DELIVERED" at bounding box center [600, 334] width 155 height 183
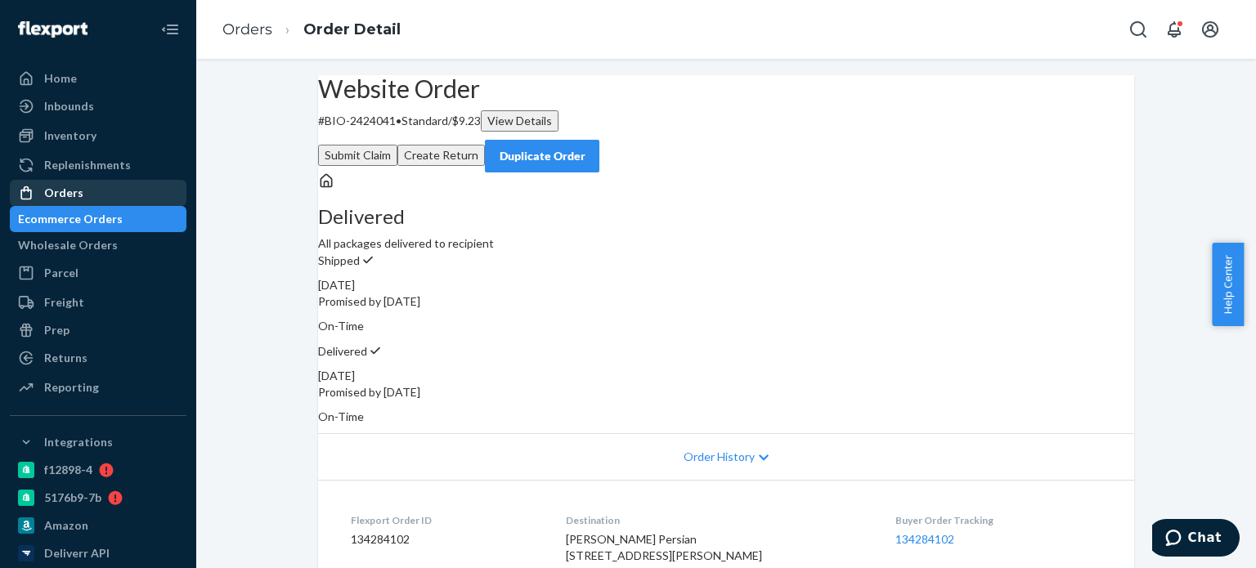
click at [98, 195] on div "Orders" at bounding box center [97, 193] width 173 height 23
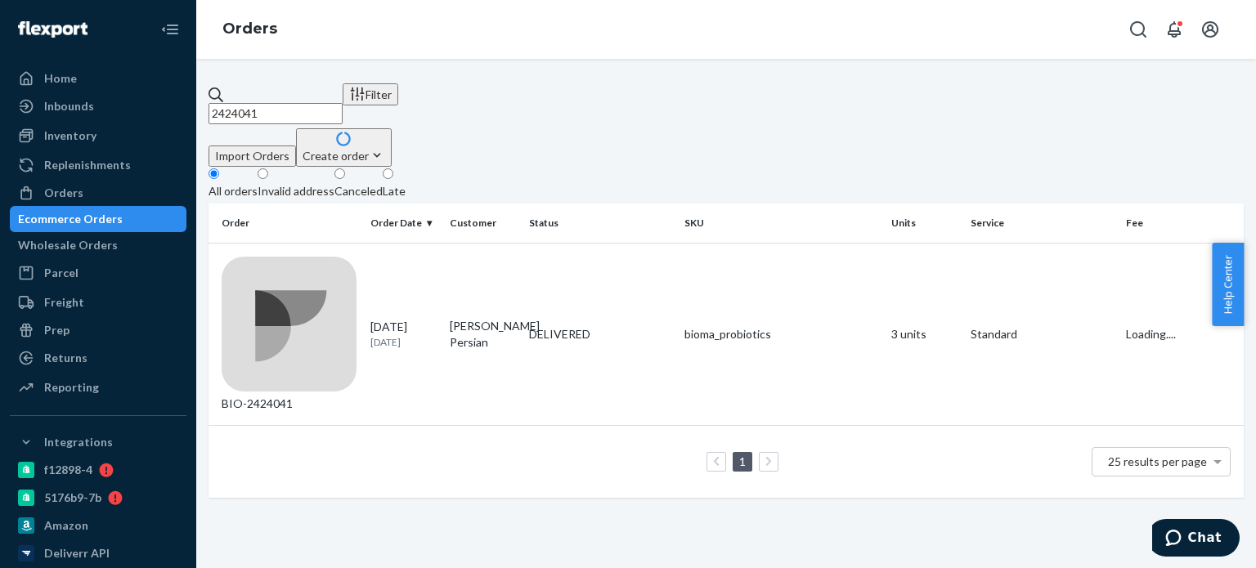
drag, startPoint x: 357, startPoint y: 92, endPoint x: 241, endPoint y: 91, distance: 115.3
click at [241, 91] on div "2424041" at bounding box center [276, 106] width 134 height 38
paste input "384845"
type input "2384845"
click at [641, 326] on div "DELIVERED" at bounding box center [600, 334] width 142 height 16
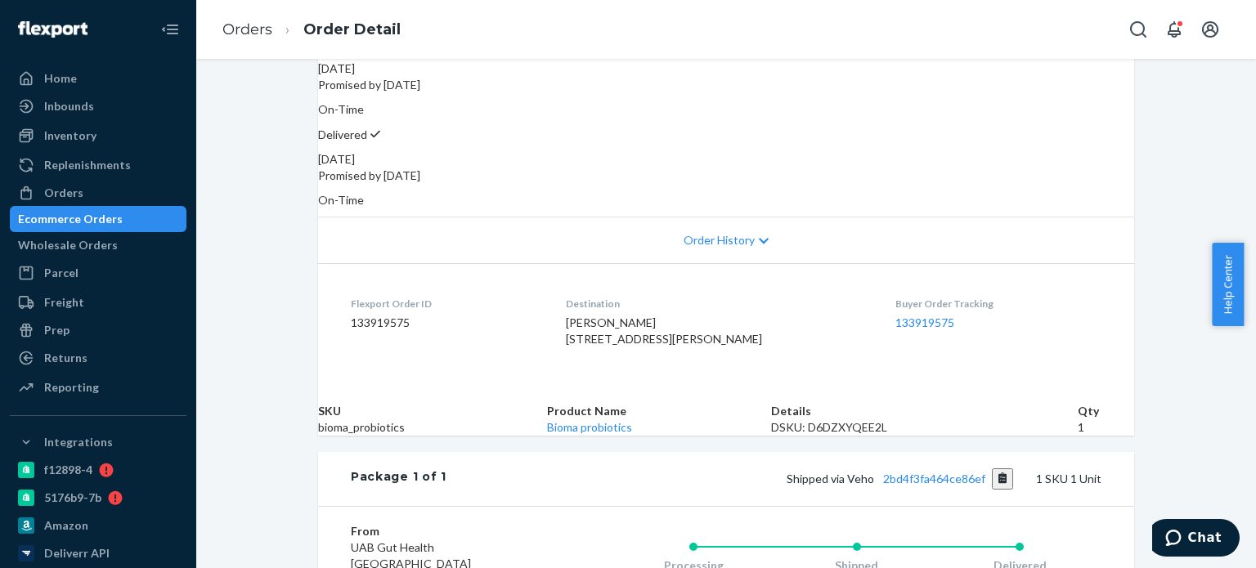
scroll to position [245, 0]
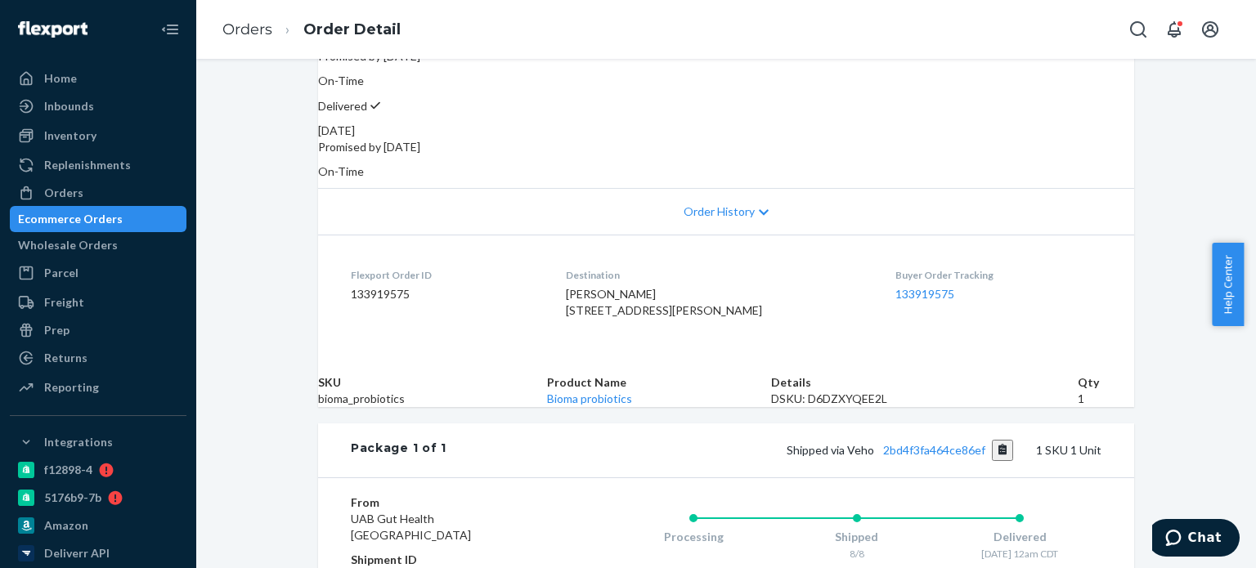
click at [909, 461] on div "Shipped via Veho 2bd4f3fa464ce86ef 1 SKU 1 Unit" at bounding box center [773, 450] width 655 height 21
click at [909, 457] on link "2bd4f3fa464ce86ef" at bounding box center [934, 450] width 102 height 14
click at [79, 187] on div "Orders" at bounding box center [63, 193] width 39 height 16
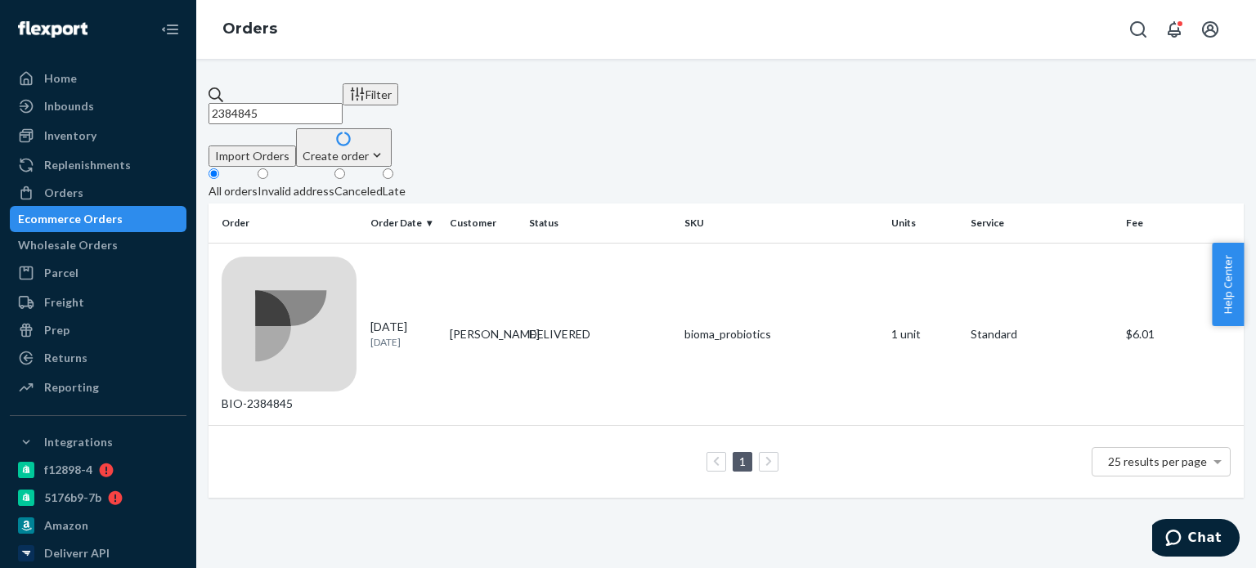
drag, startPoint x: 286, startPoint y: 103, endPoint x: 253, endPoint y: 91, distance: 34.9
click at [240, 92] on div "2384845" at bounding box center [276, 106] width 134 height 38
paste input "018838"
type input "2018838"
click at [488, 265] on td "[PERSON_NAME]" at bounding box center [482, 334] width 79 height 183
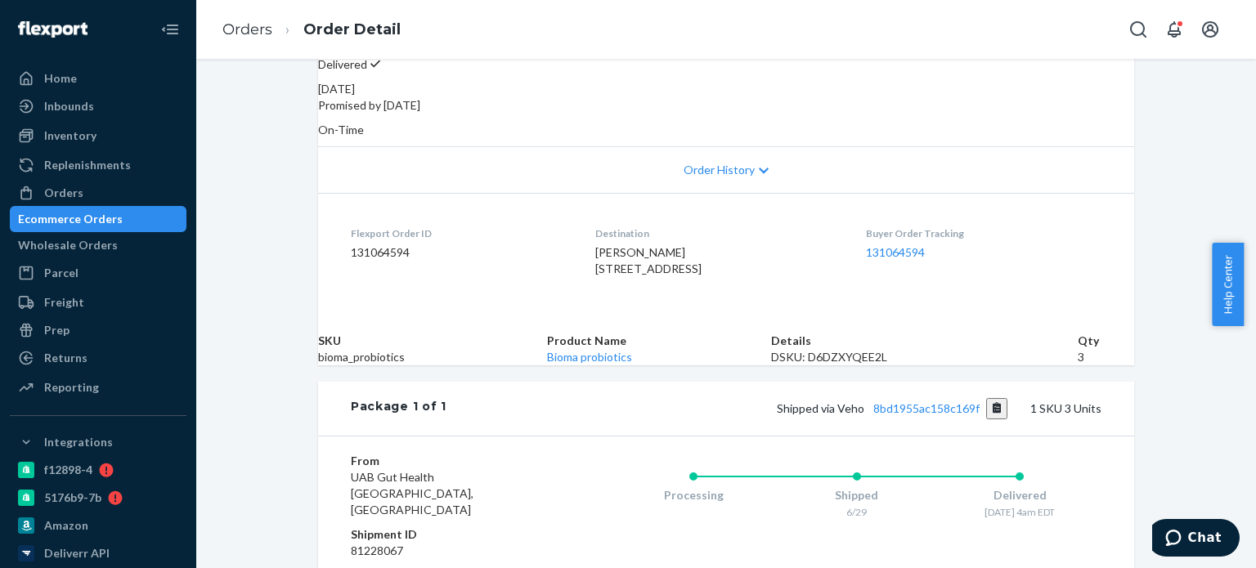
scroll to position [327, 0]
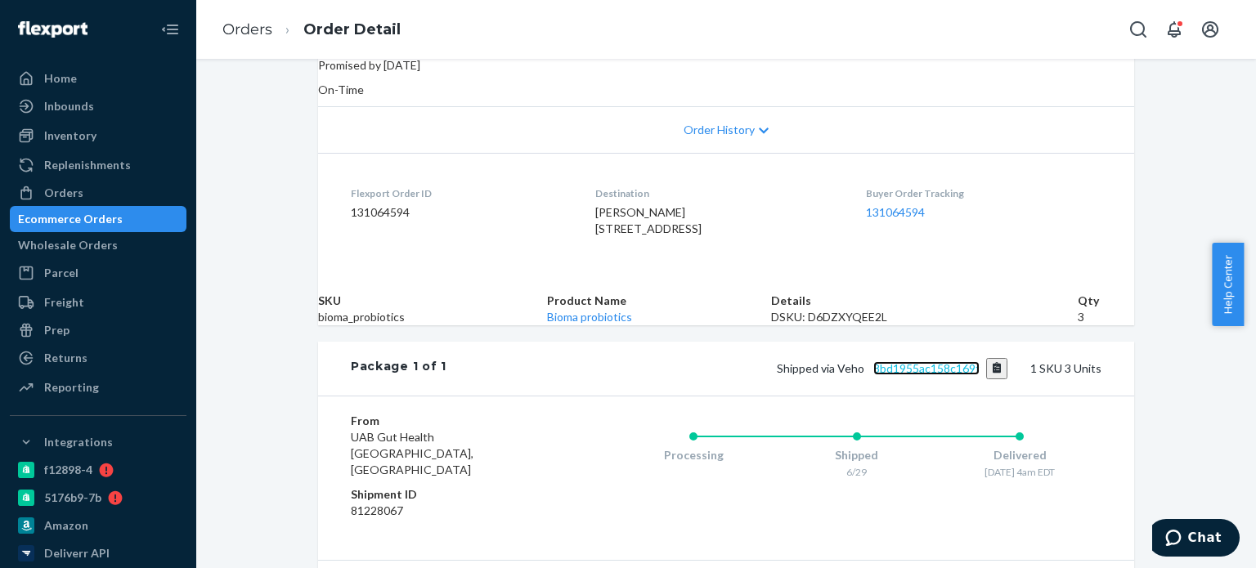
click at [914, 375] on link "8bd1955ac158c169f" at bounding box center [926, 368] width 106 height 14
